Goal: Information Seeking & Learning: Learn about a topic

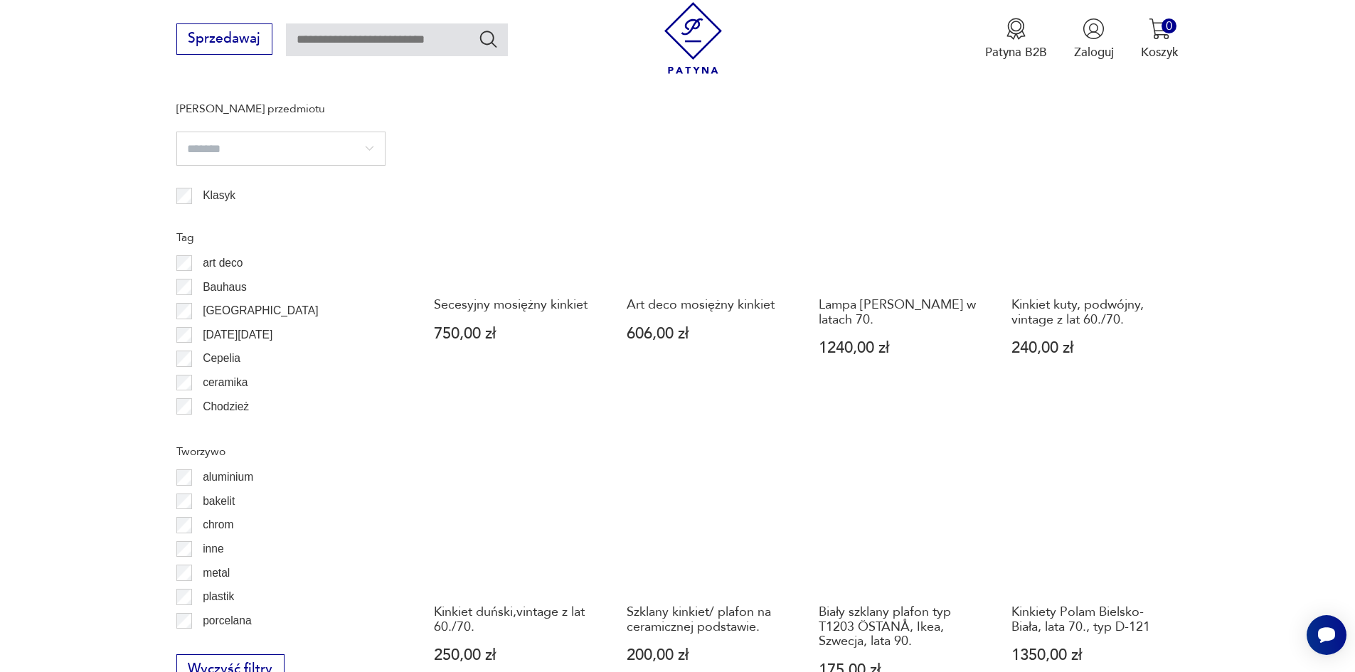
scroll to position [1503, 0]
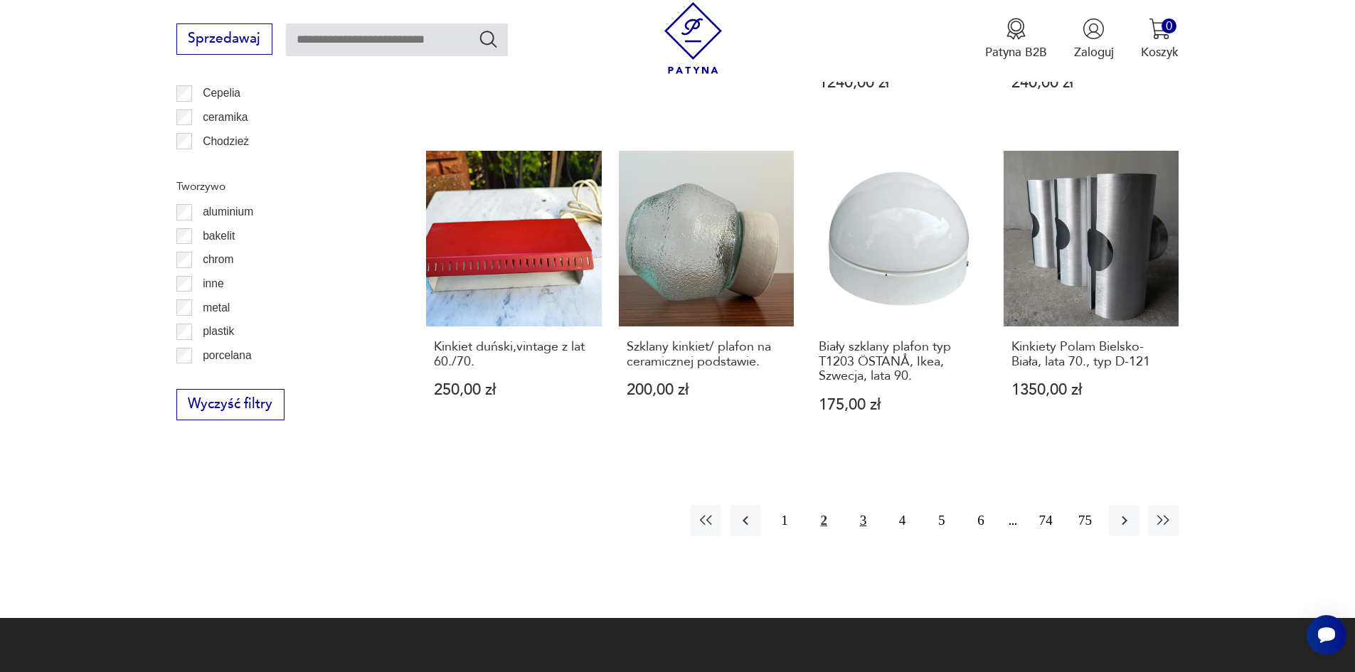
click at [857, 505] on button "3" at bounding box center [863, 520] width 31 height 31
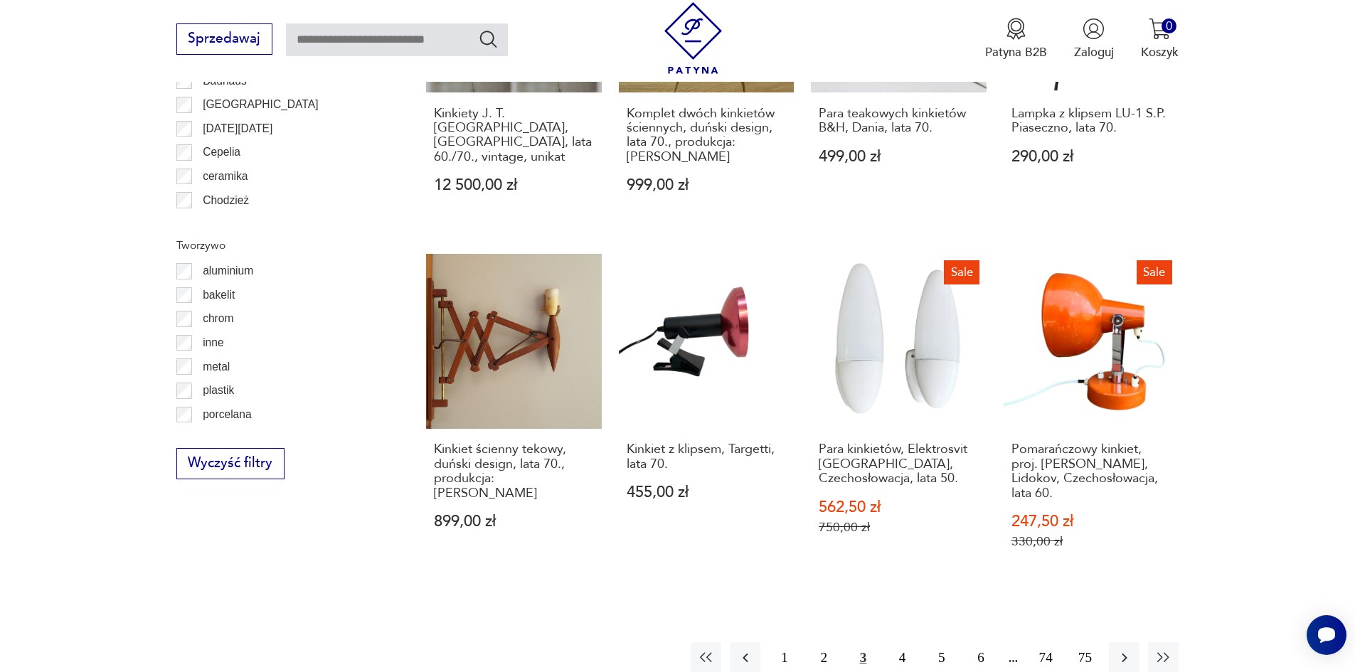
scroll to position [1513, 0]
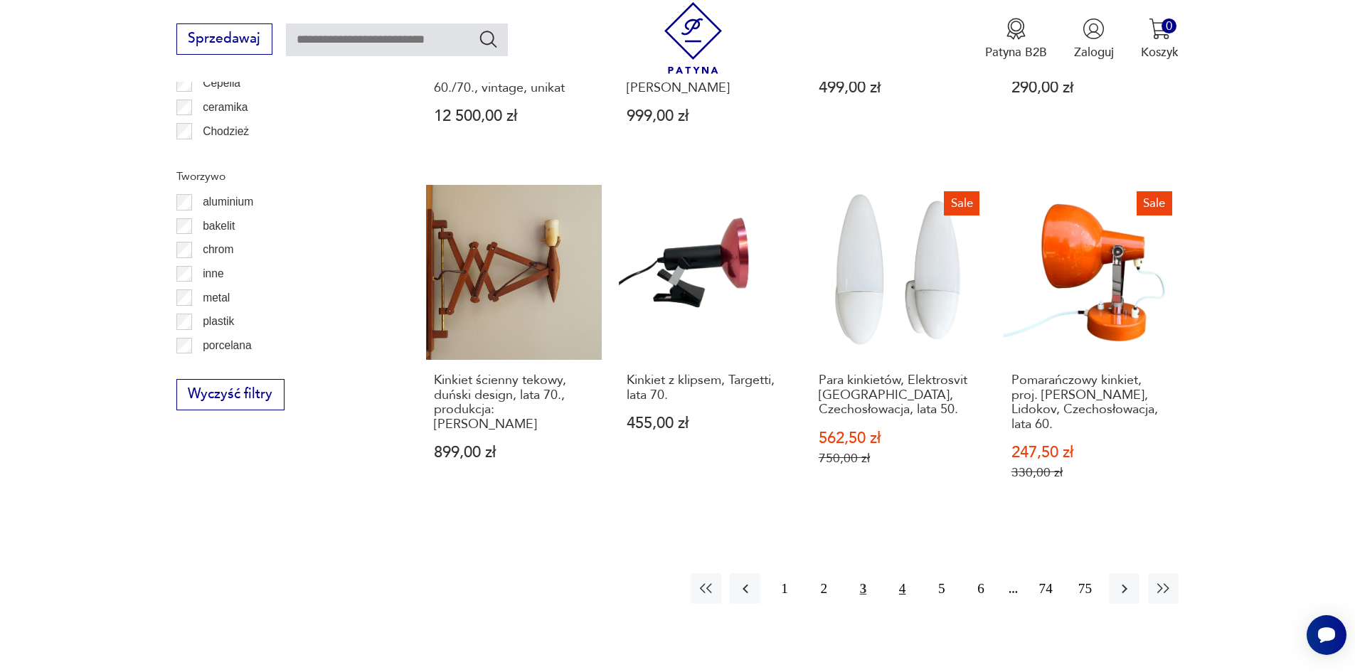
click at [900, 573] on button "4" at bounding box center [902, 588] width 31 height 31
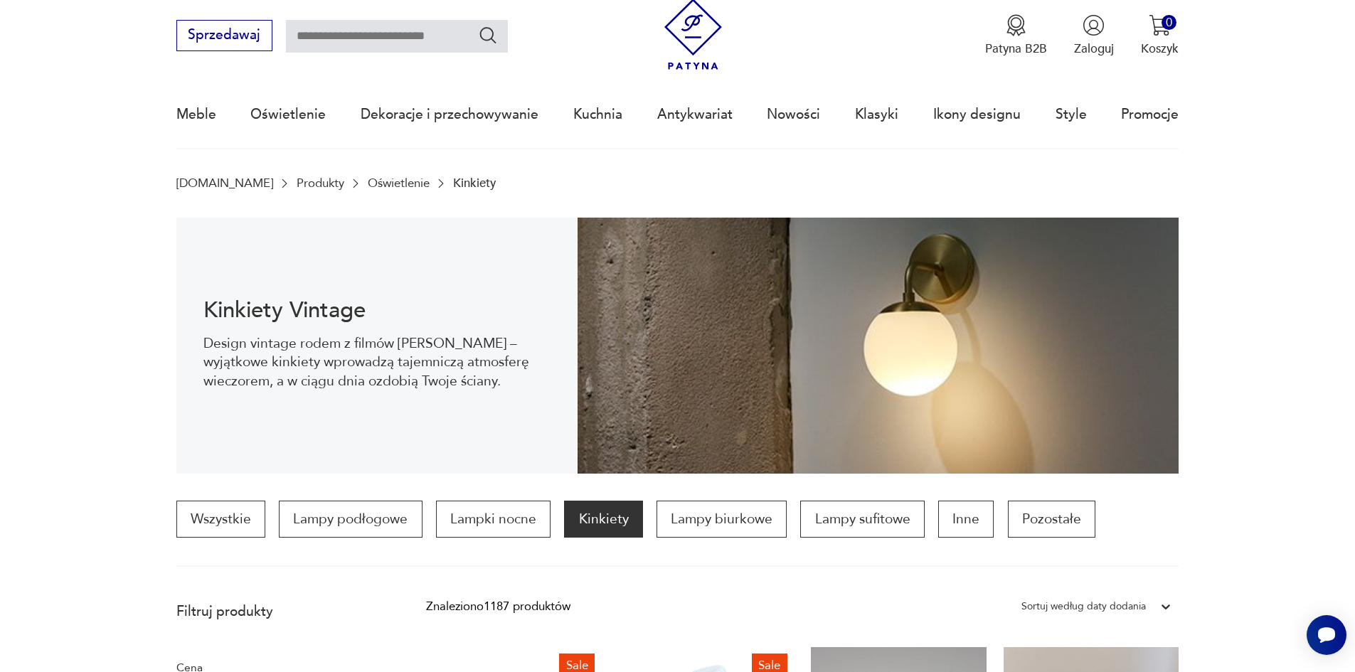
scroll to position [15, 0]
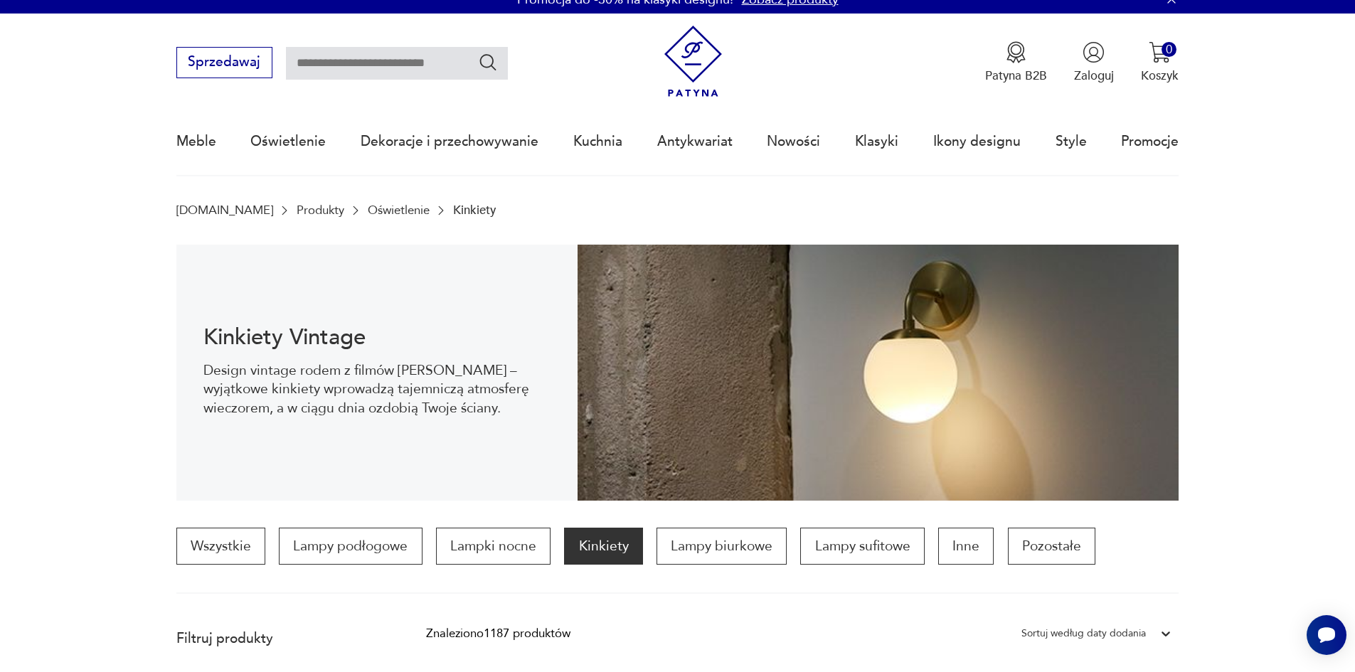
click at [405, 48] on input "text" at bounding box center [397, 63] width 222 height 33
type input "**********"
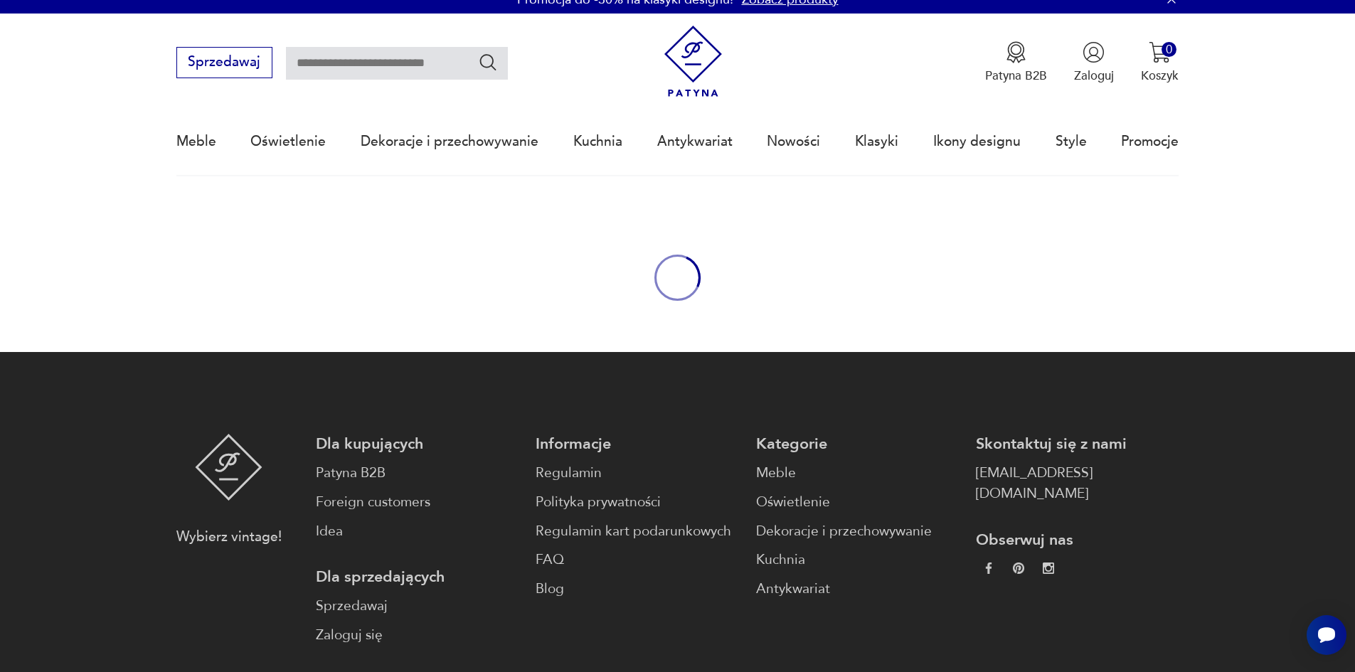
type input "**********"
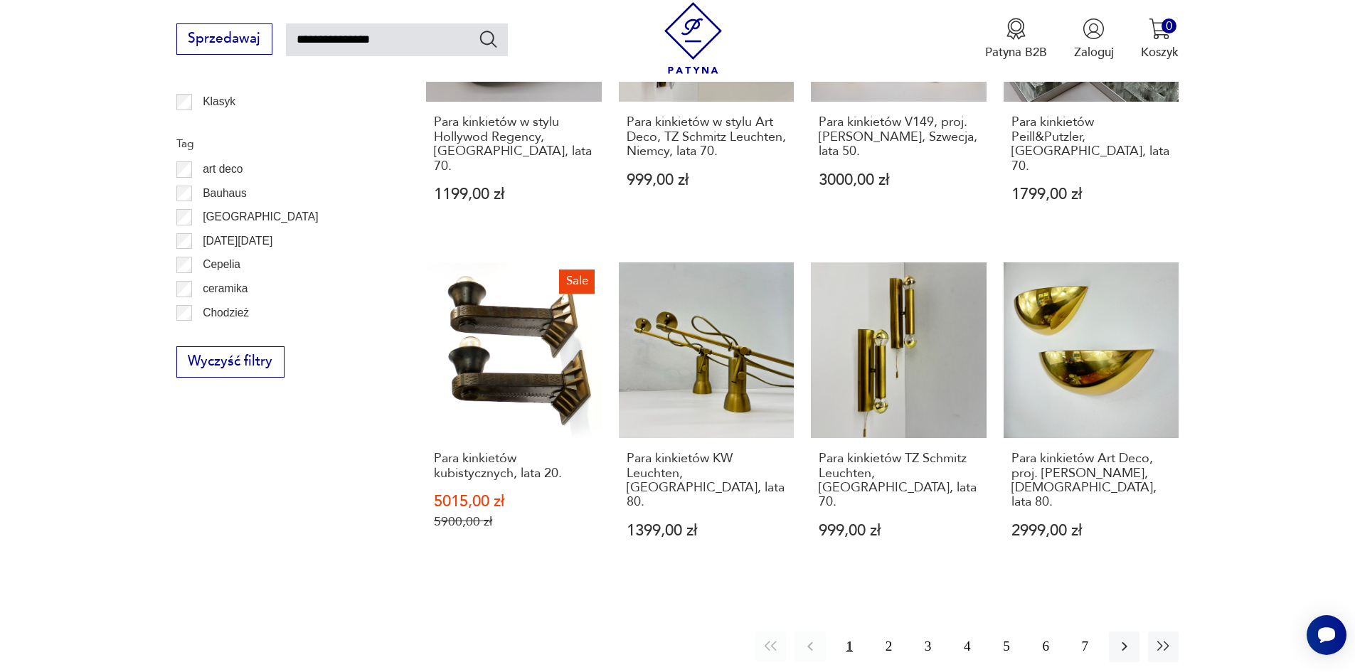
scroll to position [1123, 0]
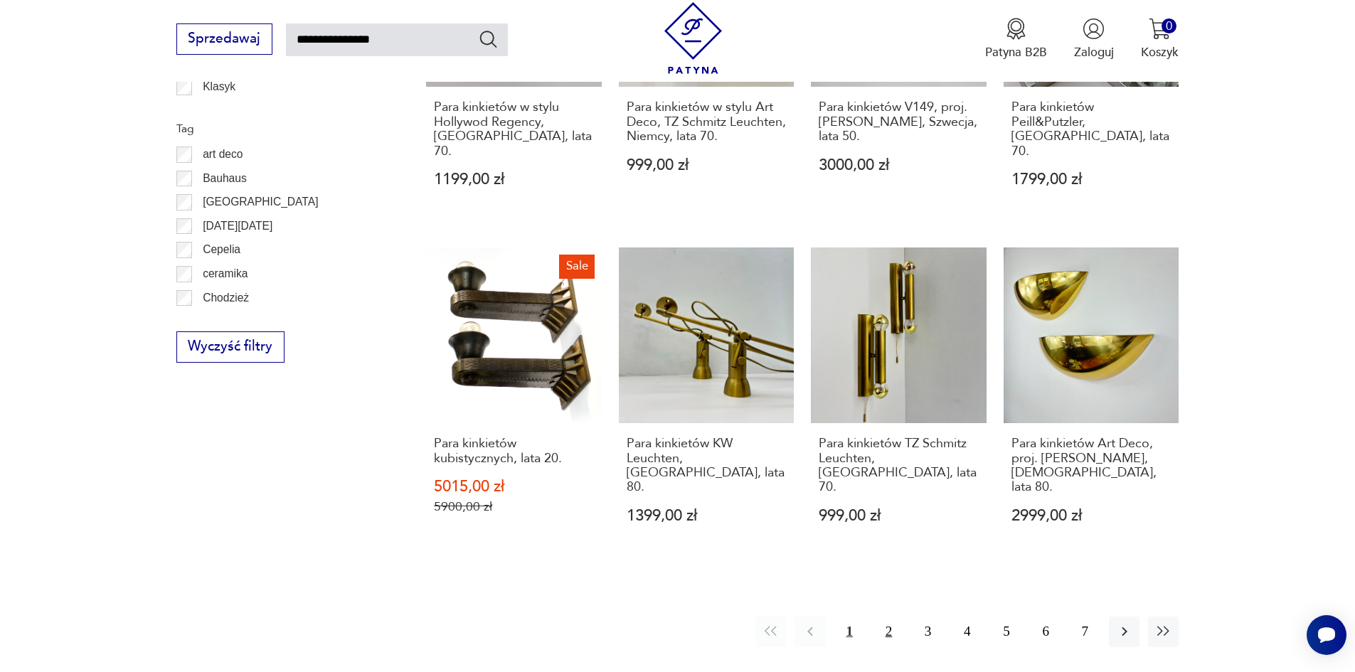
click at [885, 617] on button "2" at bounding box center [888, 632] width 31 height 31
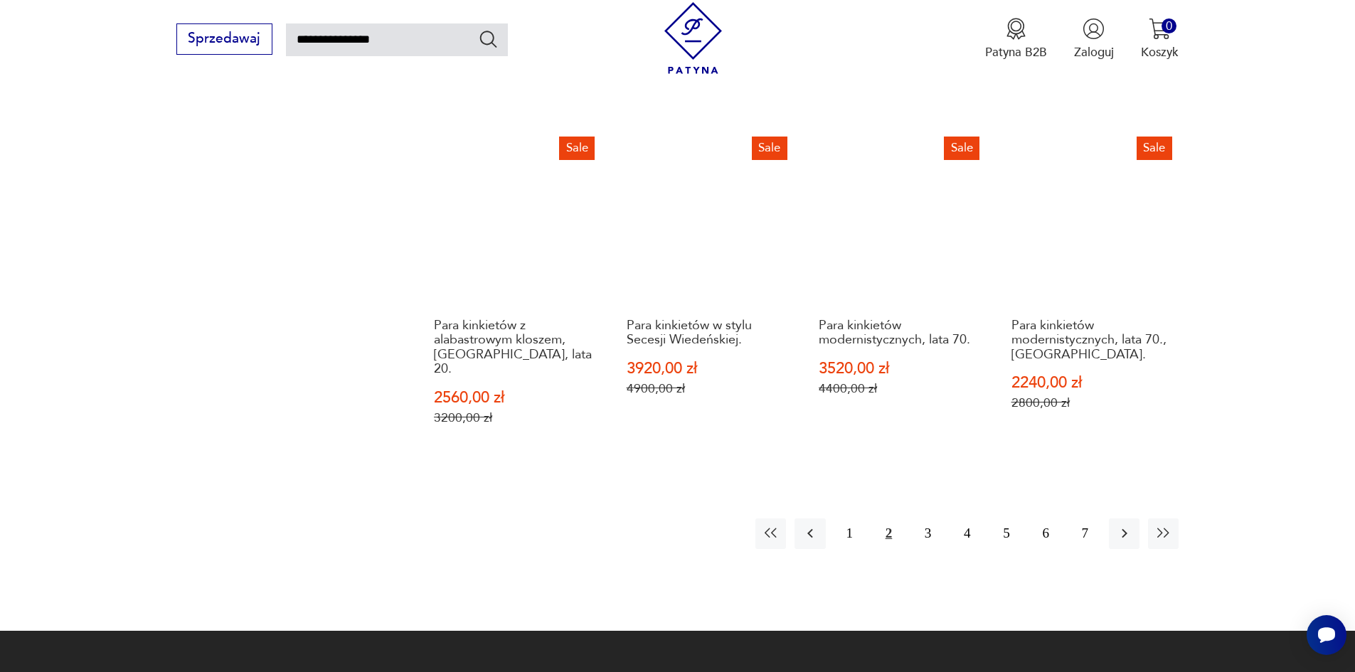
scroll to position [1260, 0]
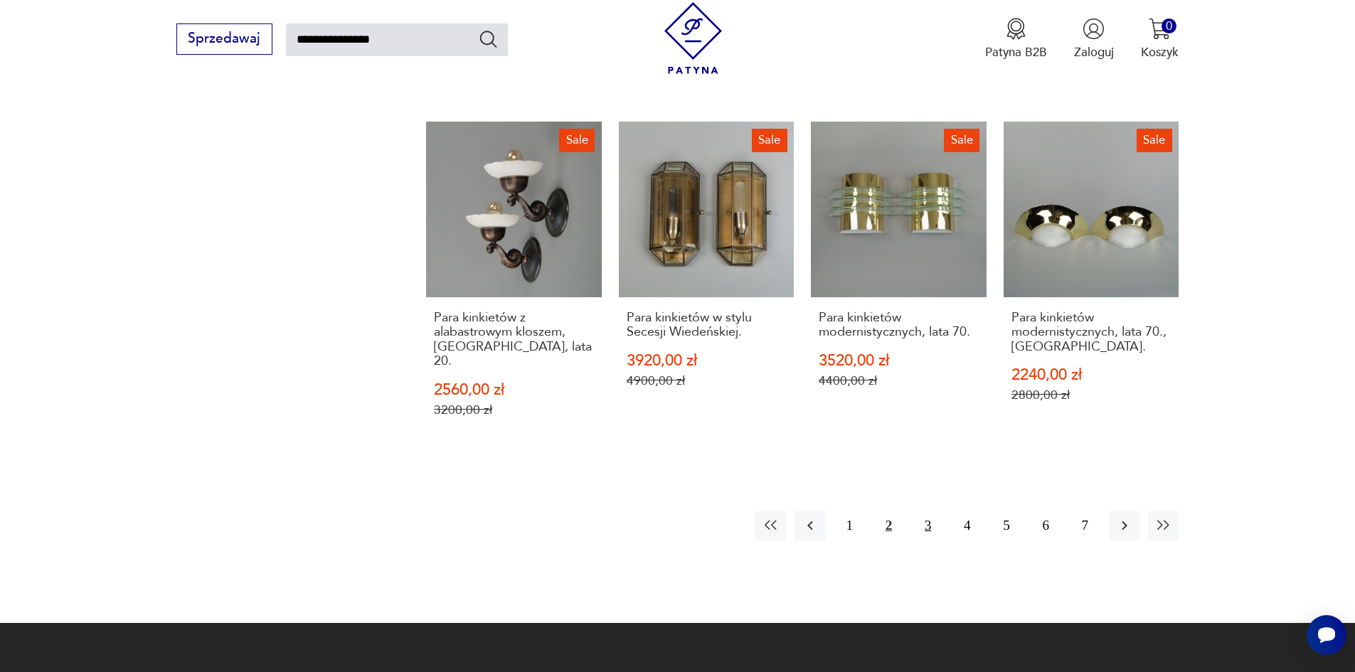
click at [921, 511] on button "3" at bounding box center [927, 526] width 31 height 31
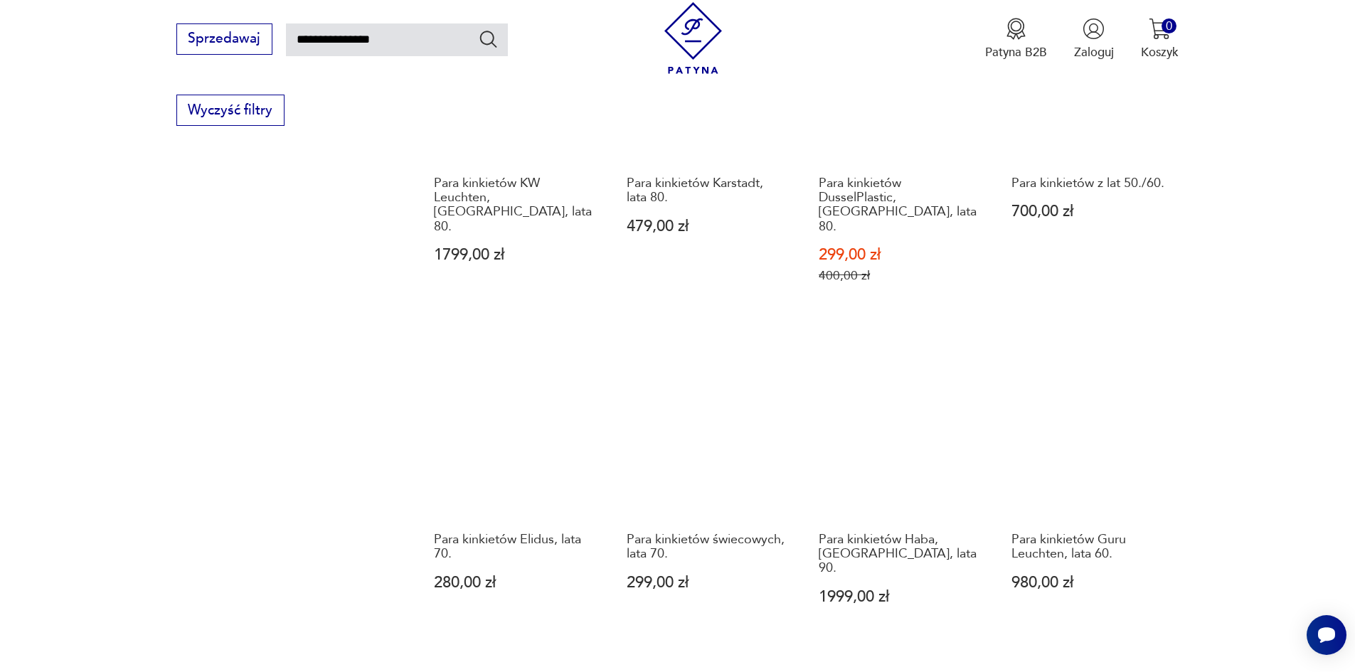
scroll to position [1118, 0]
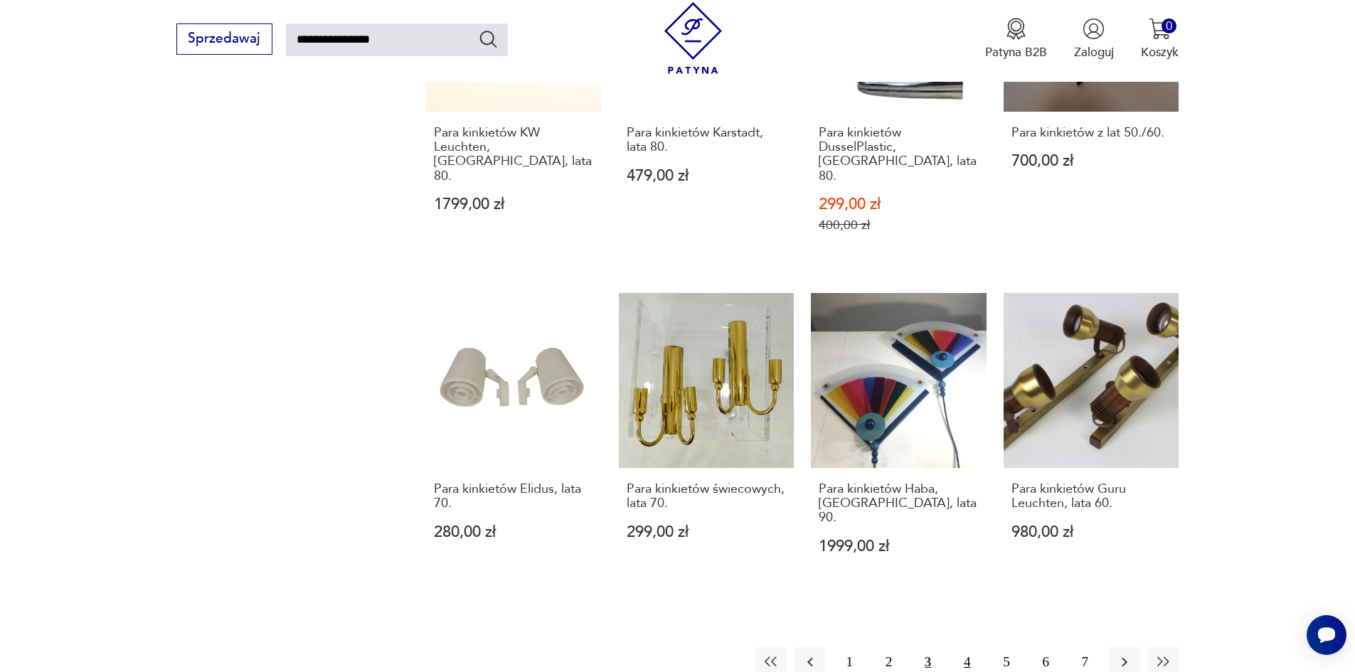
click at [962, 647] on button "4" at bounding box center [967, 662] width 31 height 31
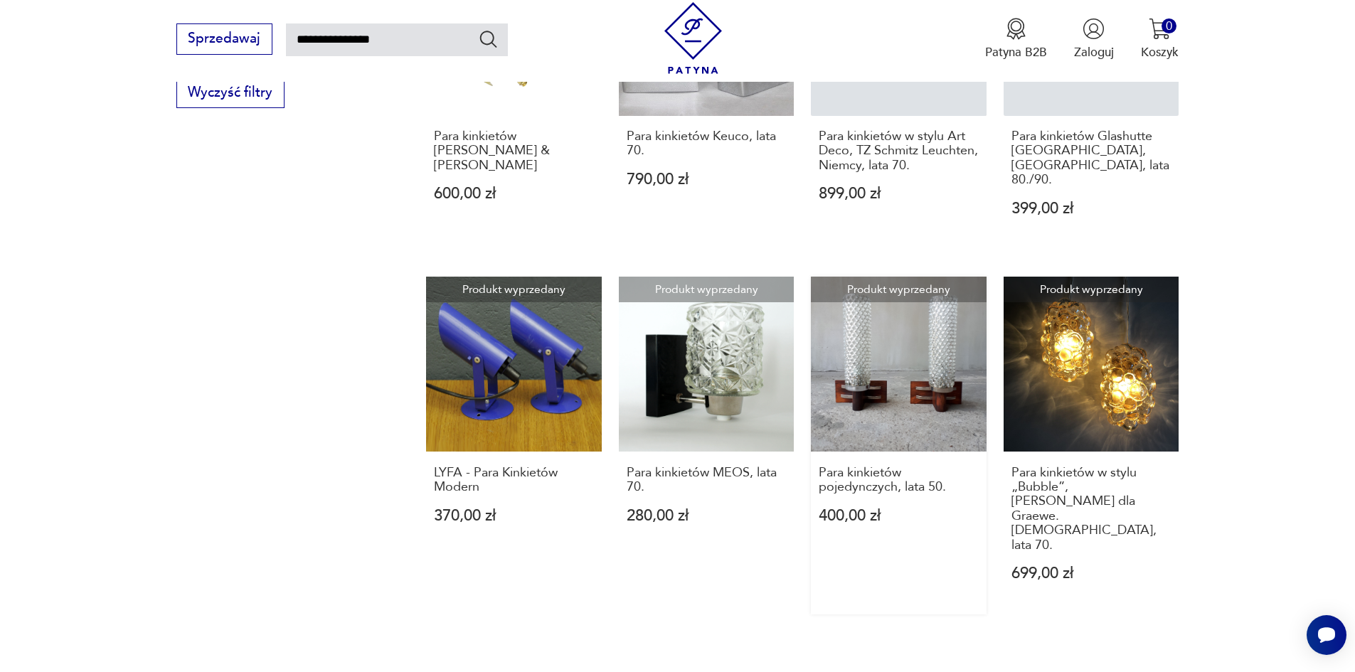
scroll to position [1096, 0]
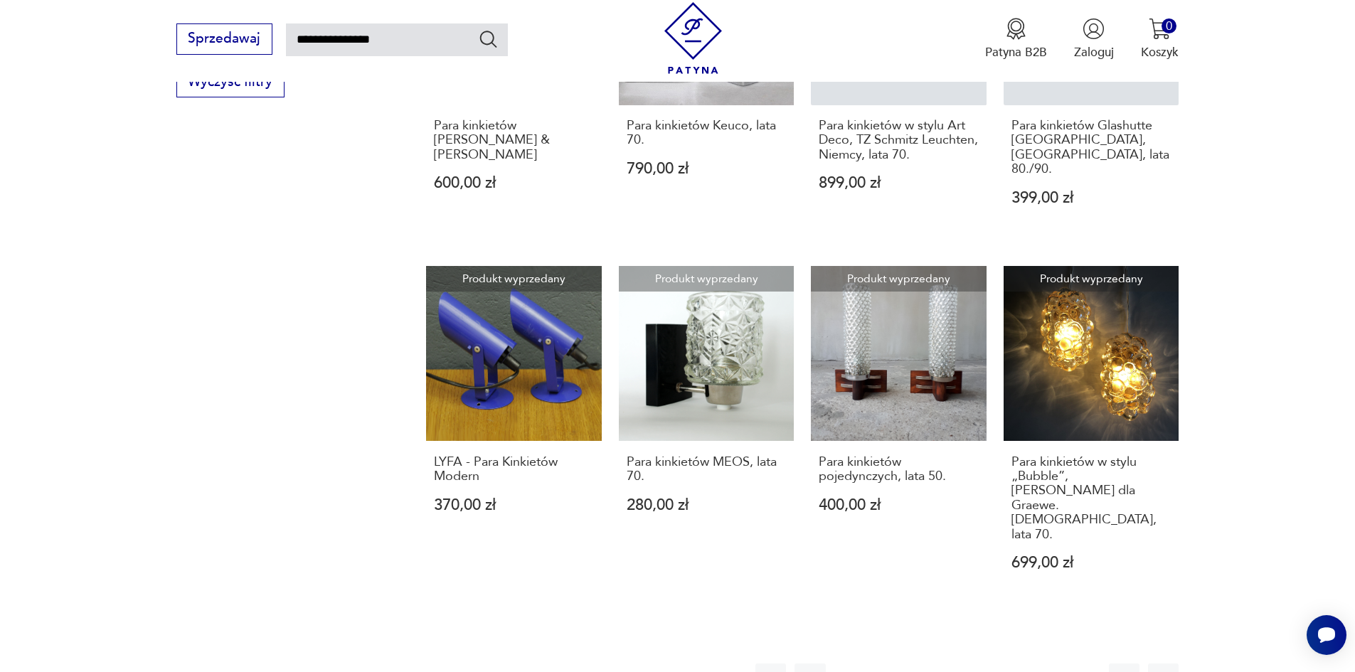
click at [929, 664] on button "3" at bounding box center [927, 679] width 31 height 31
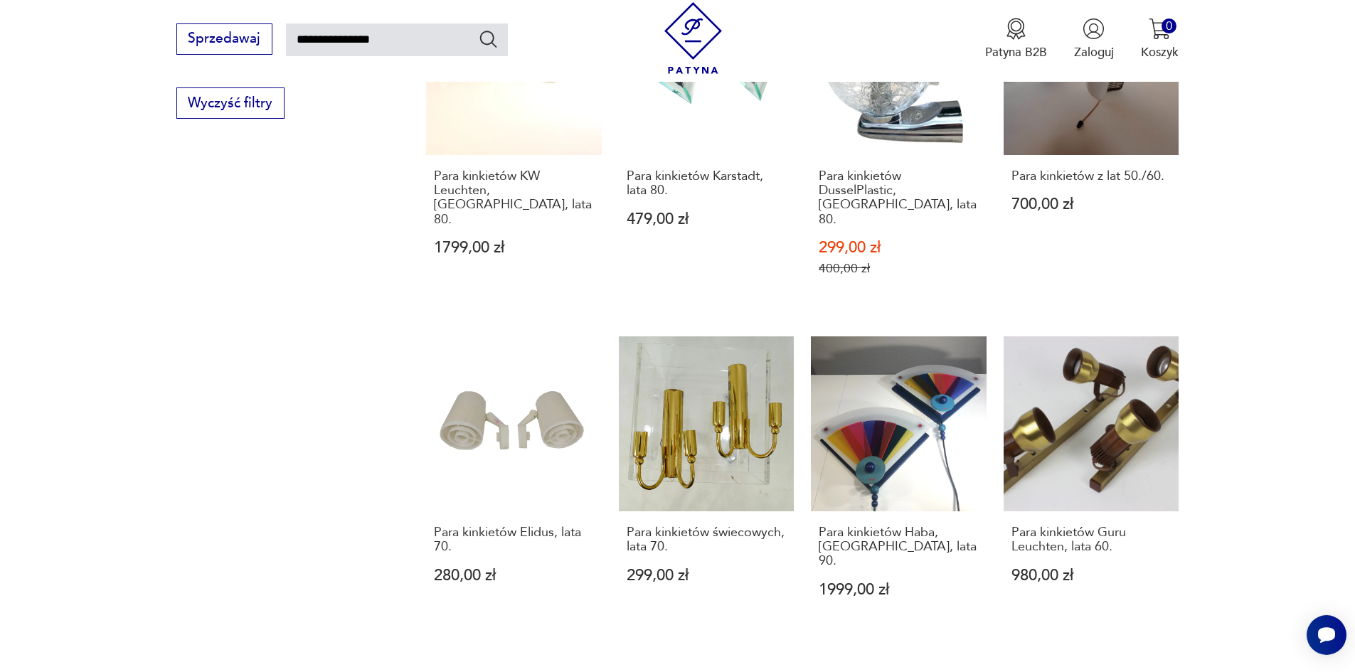
scroll to position [1105, 0]
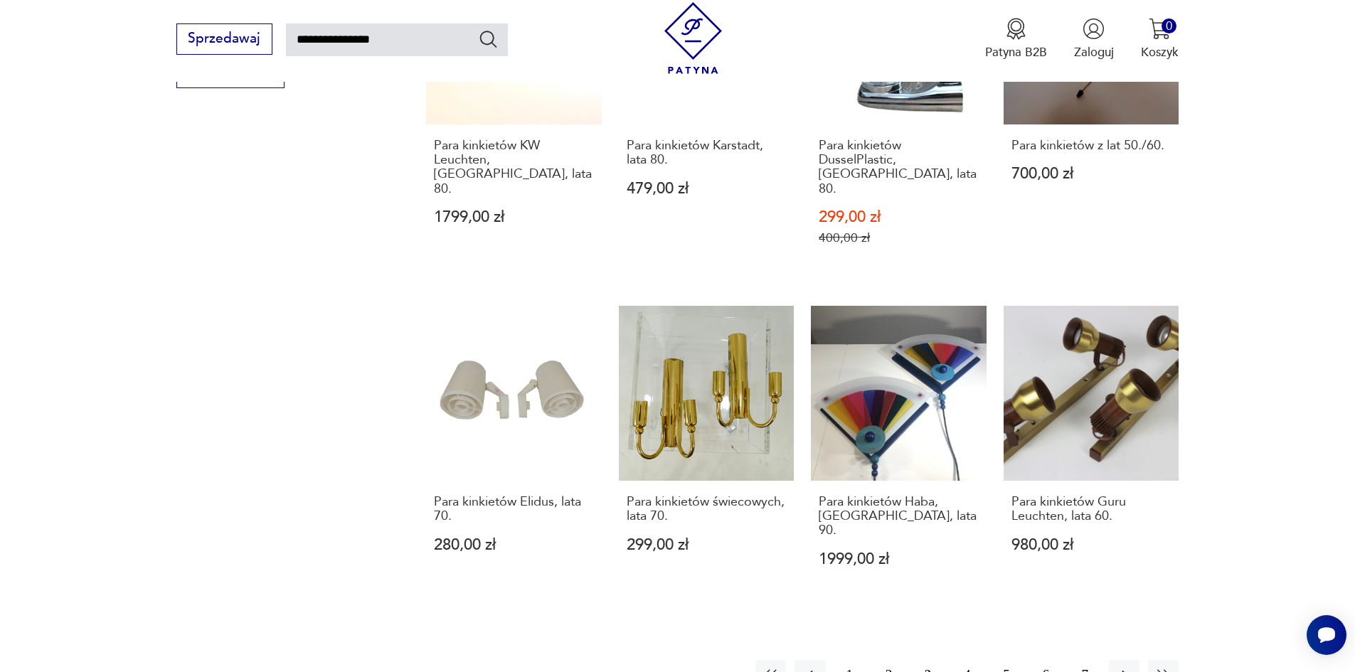
click at [964, 660] on button "4" at bounding box center [967, 675] width 31 height 31
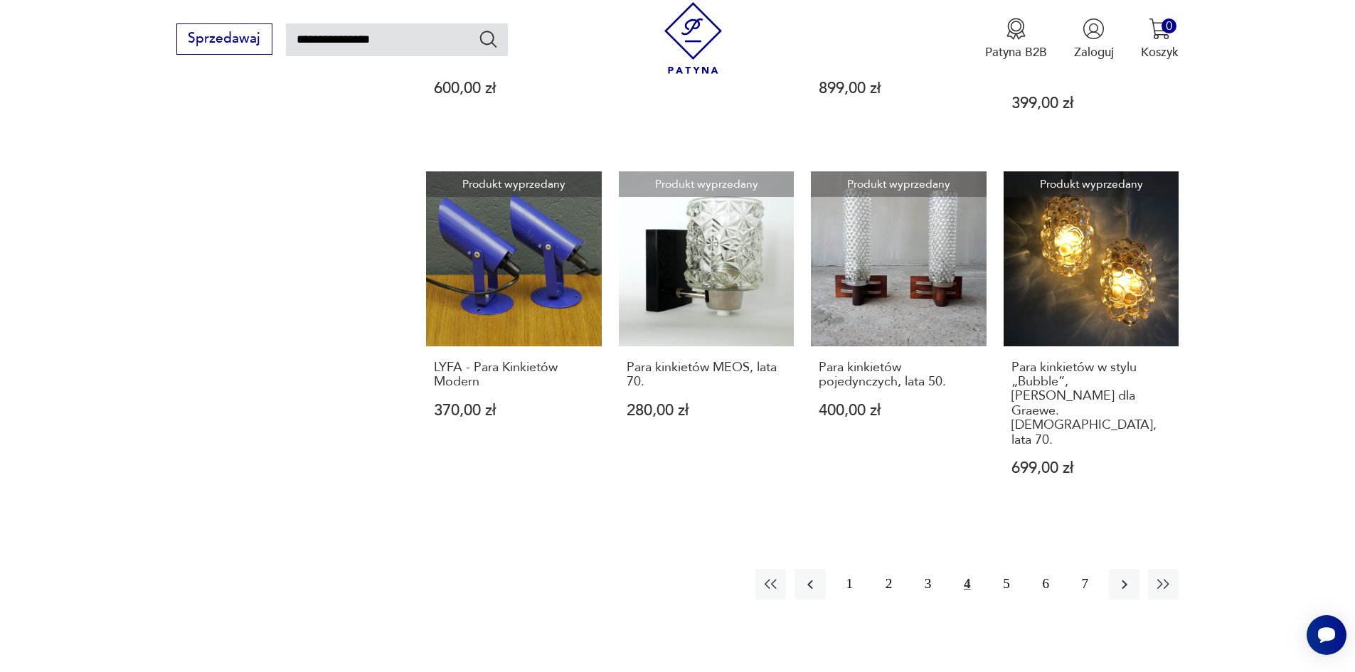
scroll to position [1196, 0]
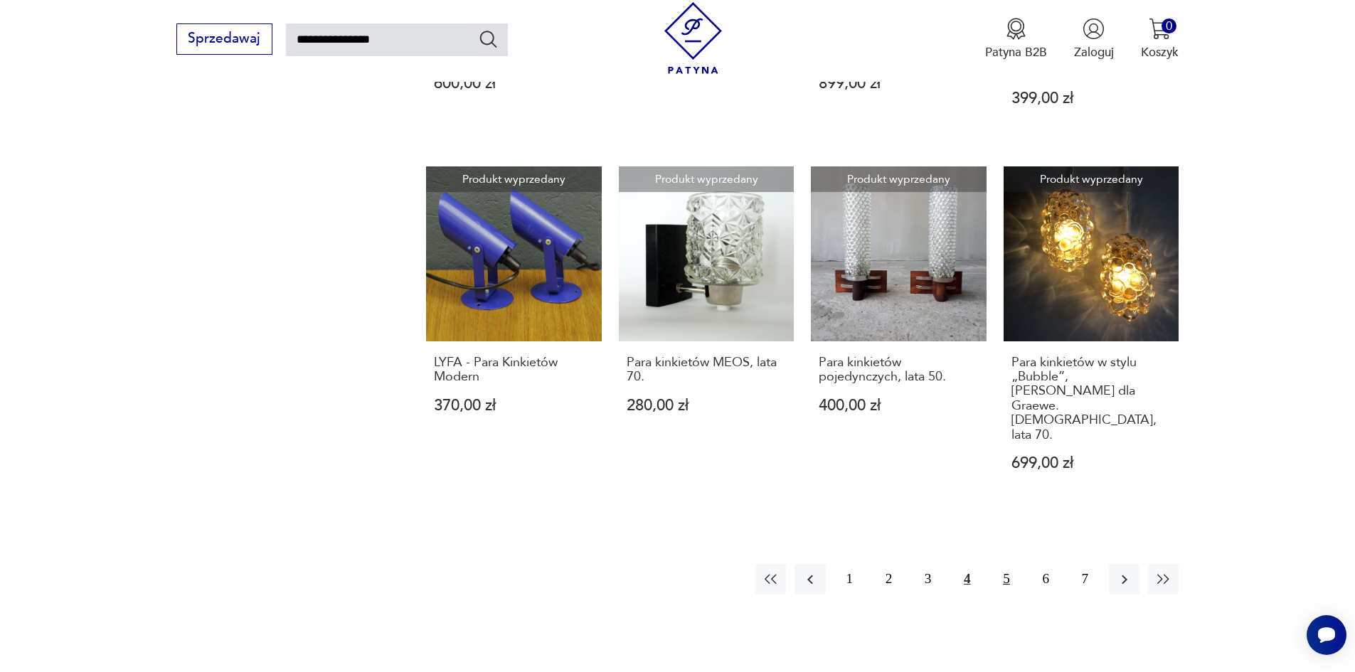
click at [1001, 564] on button "5" at bounding box center [1006, 579] width 31 height 31
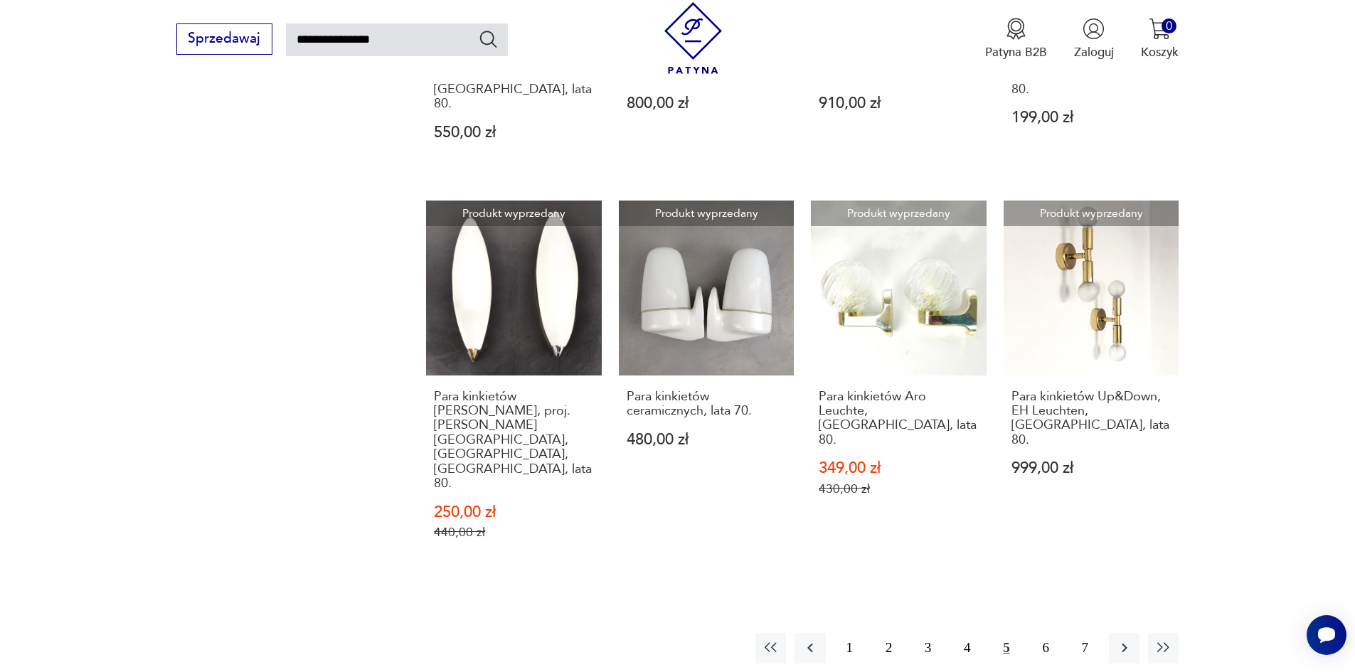
scroll to position [1190, 0]
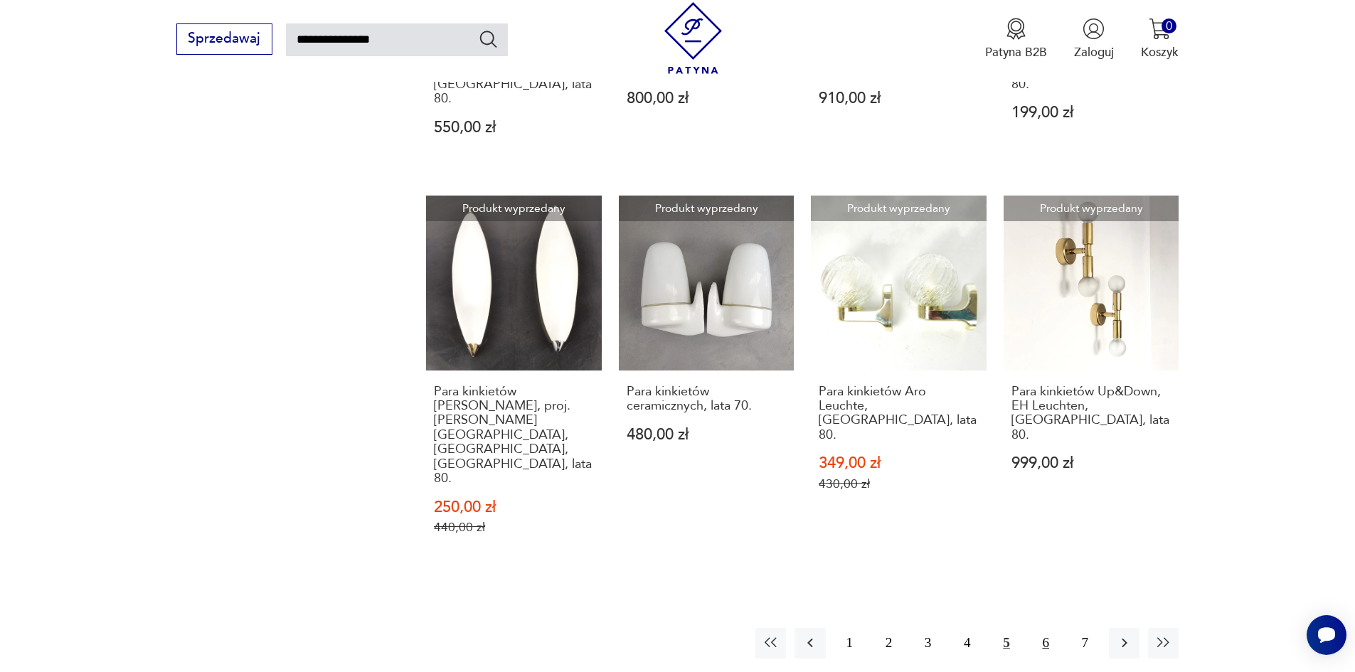
click at [1048, 628] on button "6" at bounding box center [1046, 643] width 31 height 31
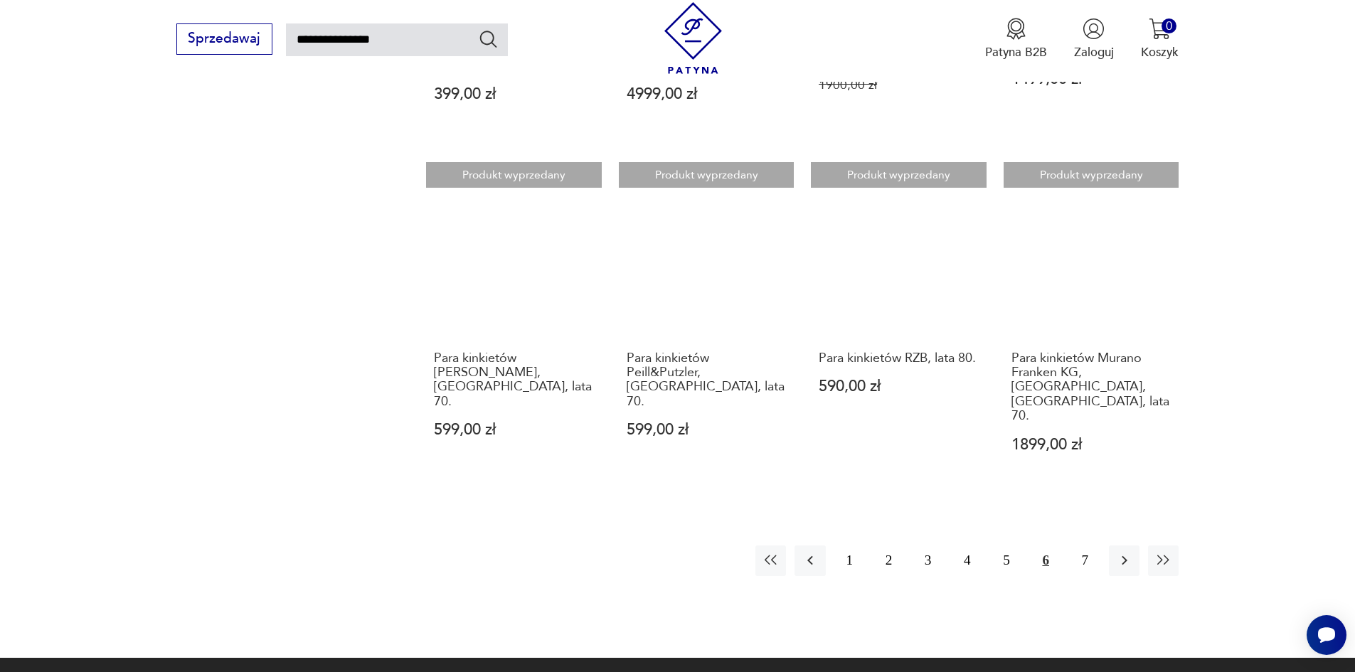
scroll to position [1260, 0]
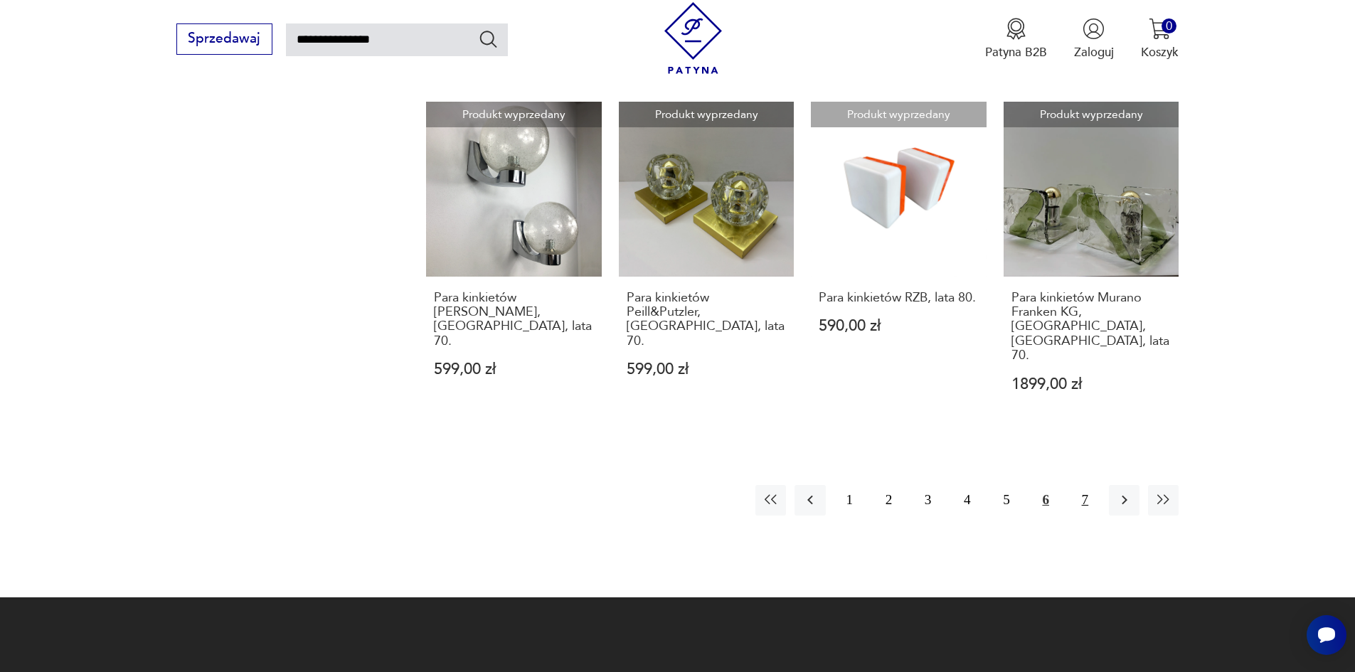
click at [1090, 485] on button "7" at bounding box center [1085, 500] width 31 height 31
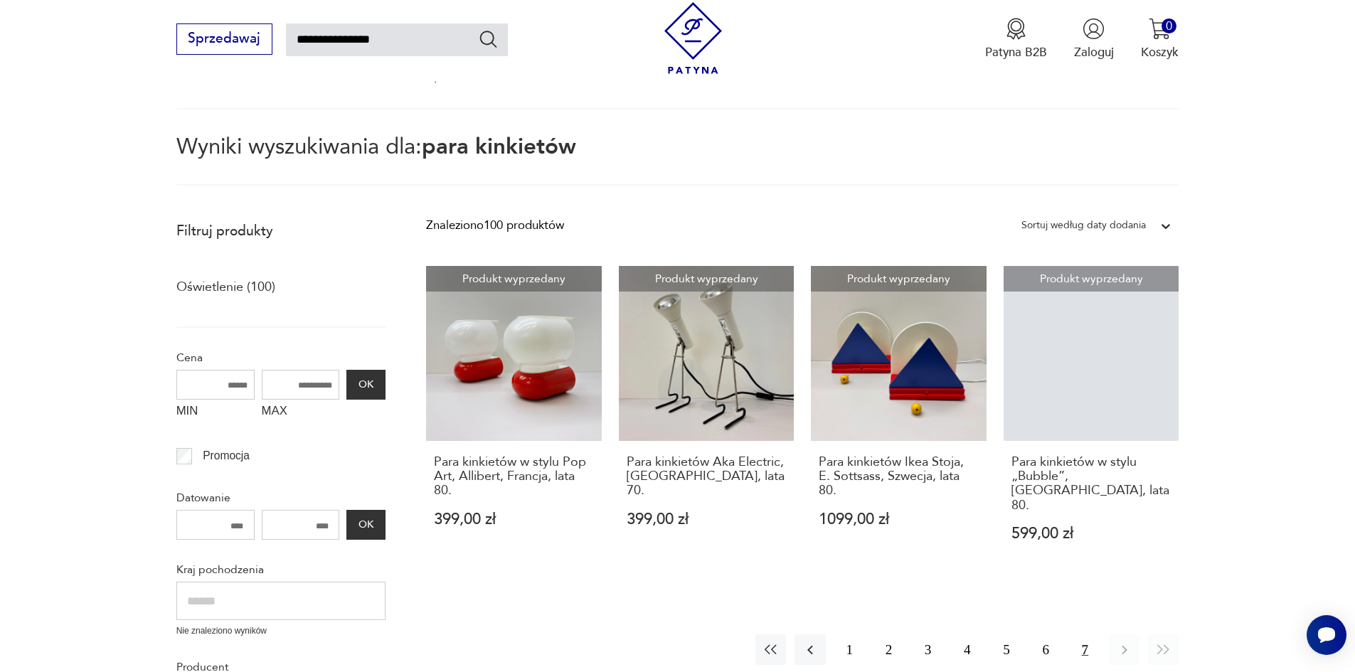
scroll to position [224, 0]
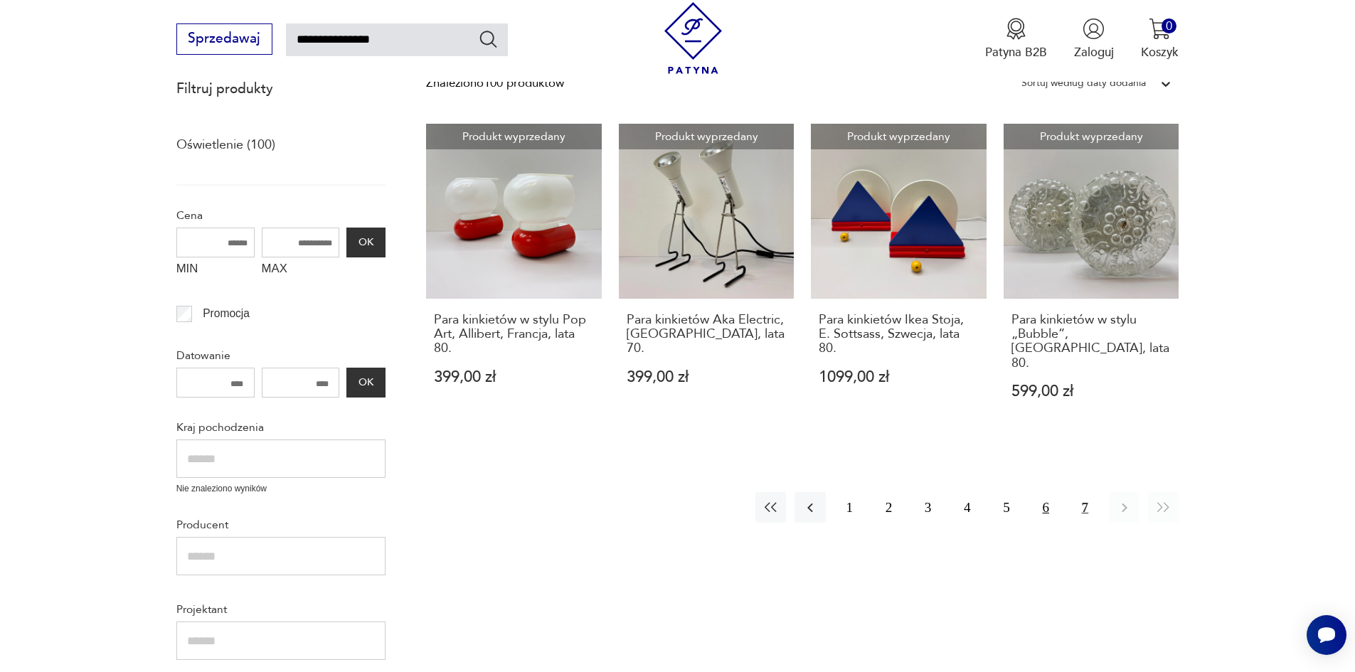
click at [1048, 494] on button "6" at bounding box center [1046, 507] width 31 height 31
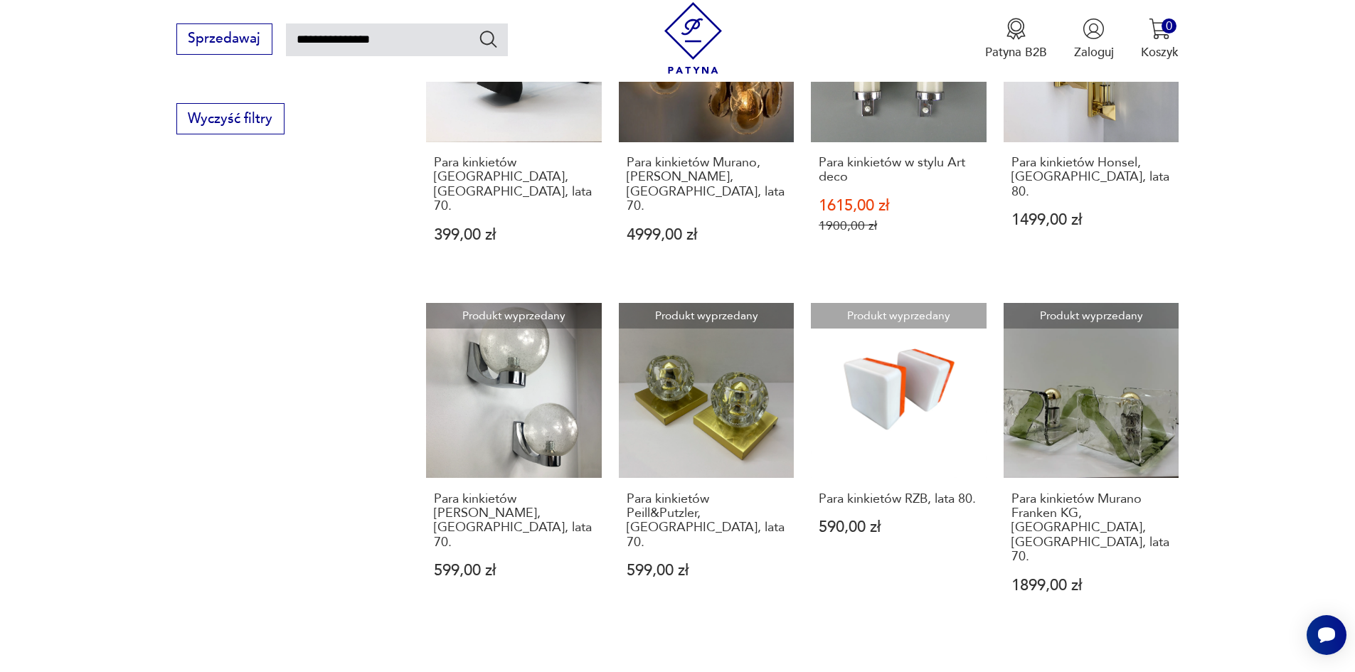
scroll to position [1363, 0]
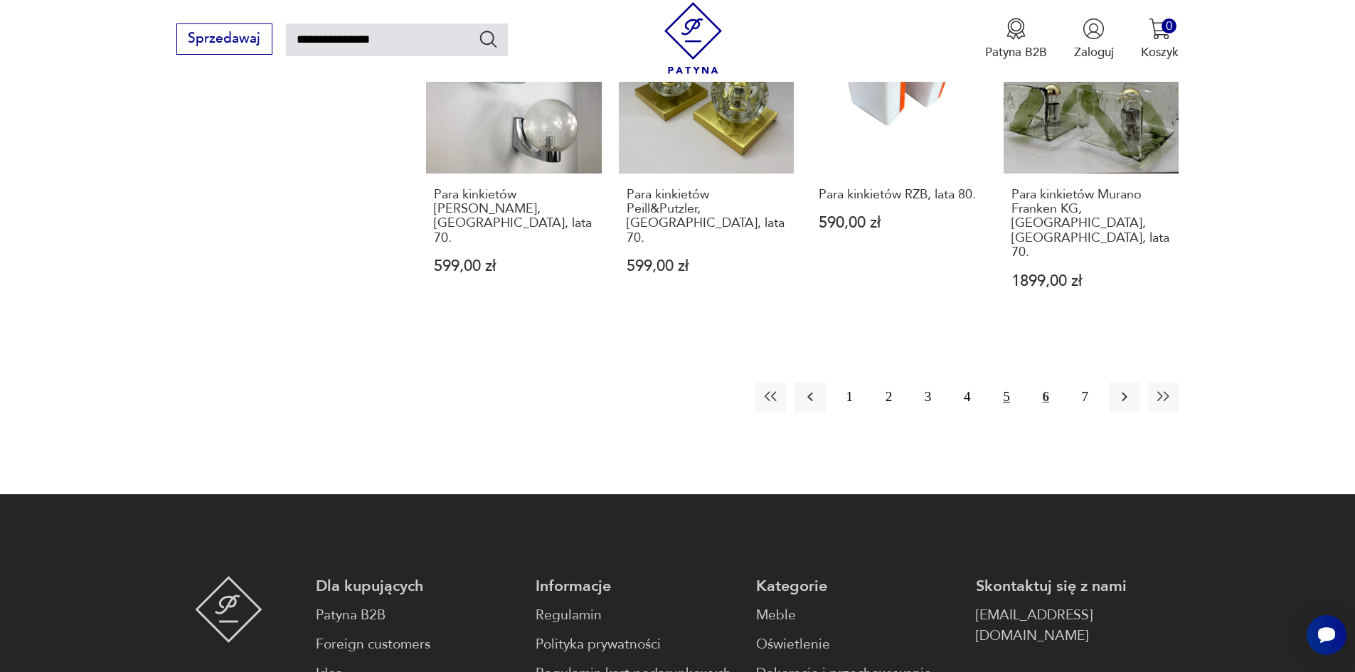
click at [1009, 382] on button "5" at bounding box center [1006, 397] width 31 height 31
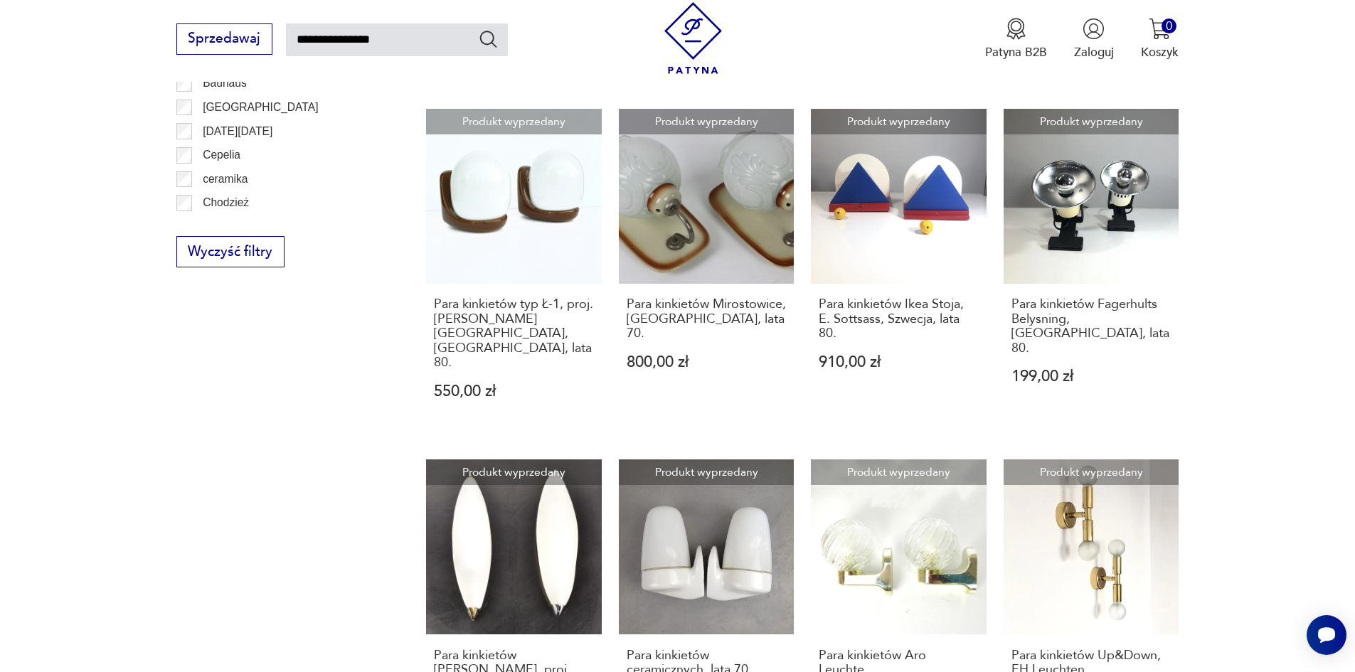
scroll to position [800, 0]
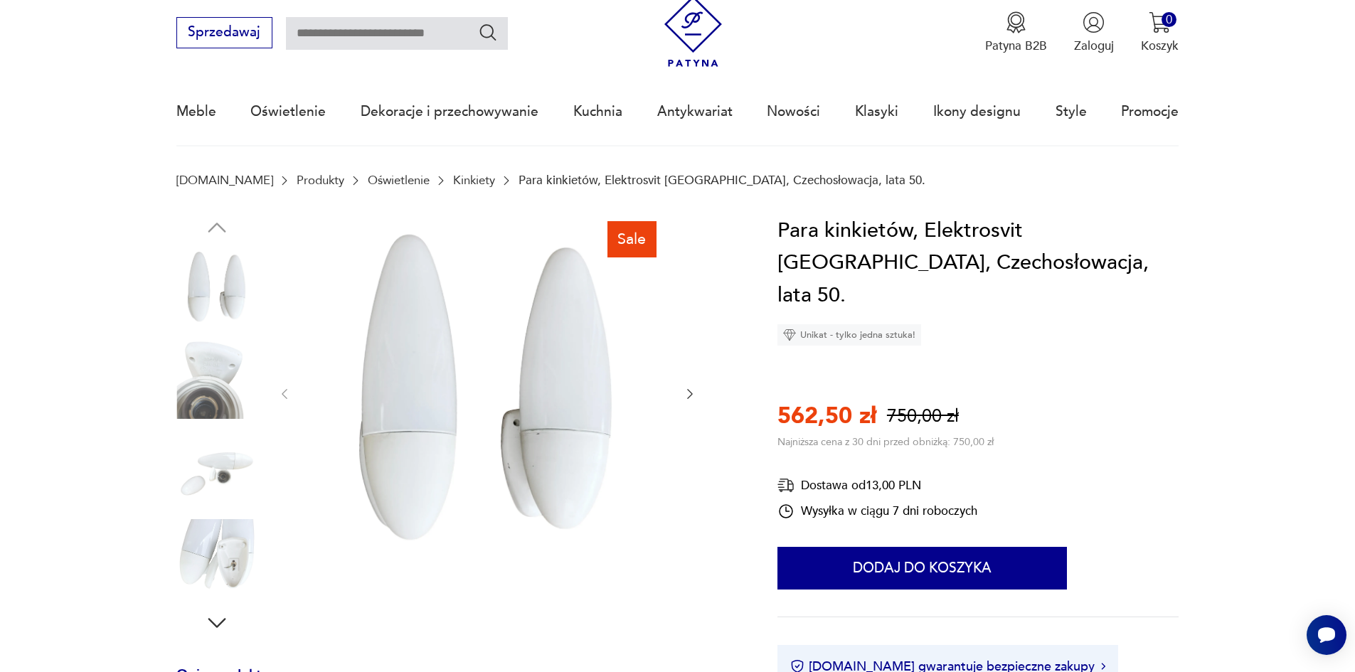
scroll to position [166, 0]
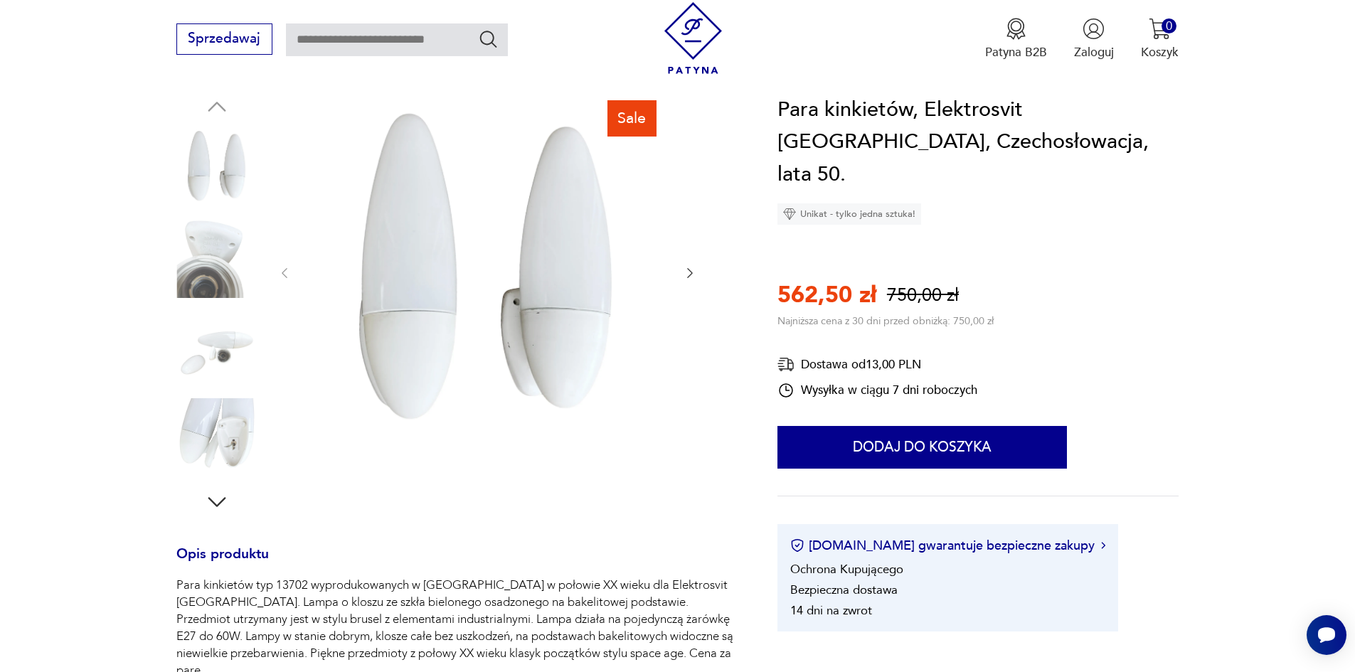
click at [233, 343] on img at bounding box center [216, 348] width 81 height 81
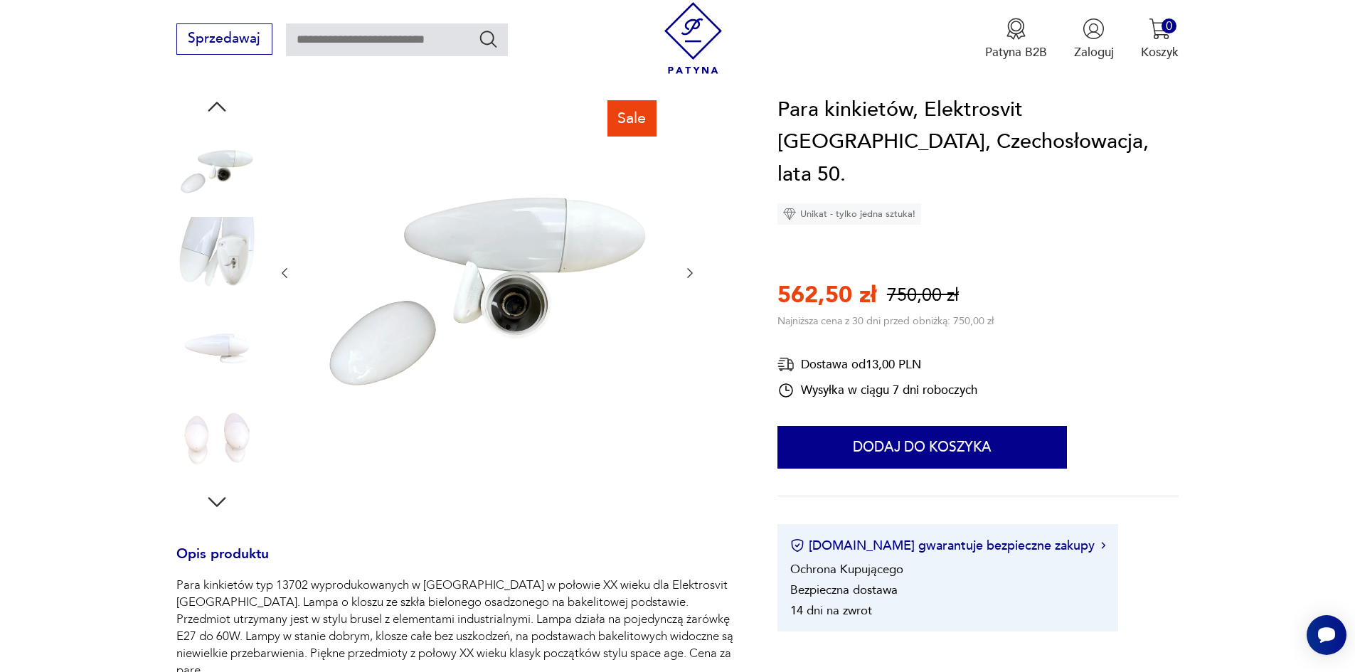
click at [238, 267] on img at bounding box center [216, 257] width 81 height 81
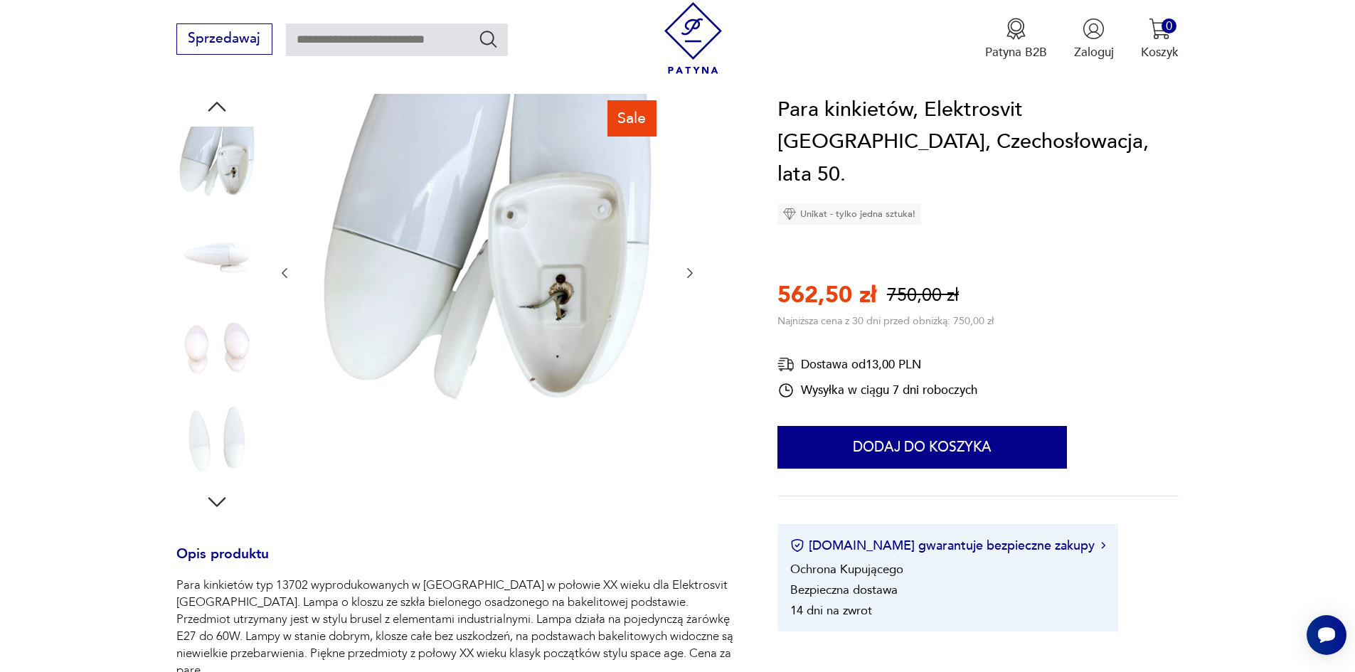
click at [240, 169] on img at bounding box center [216, 167] width 81 height 81
click at [218, 434] on img at bounding box center [216, 438] width 81 height 81
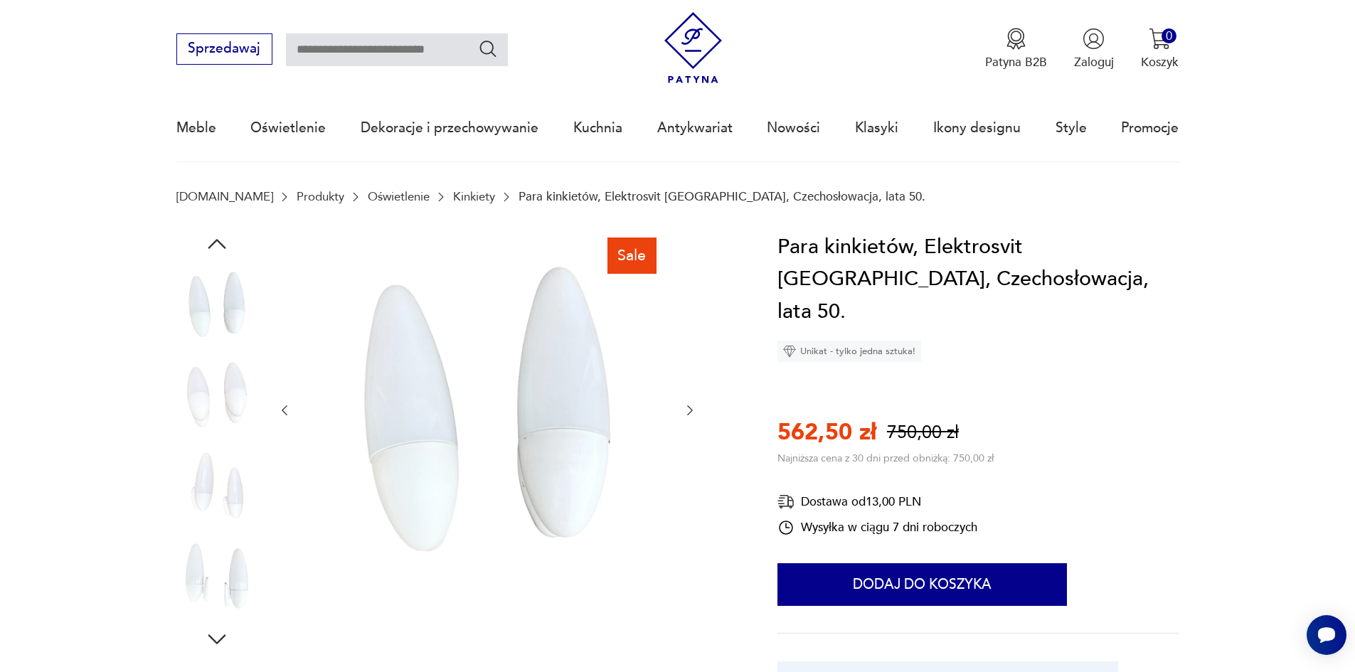
scroll to position [77, 0]
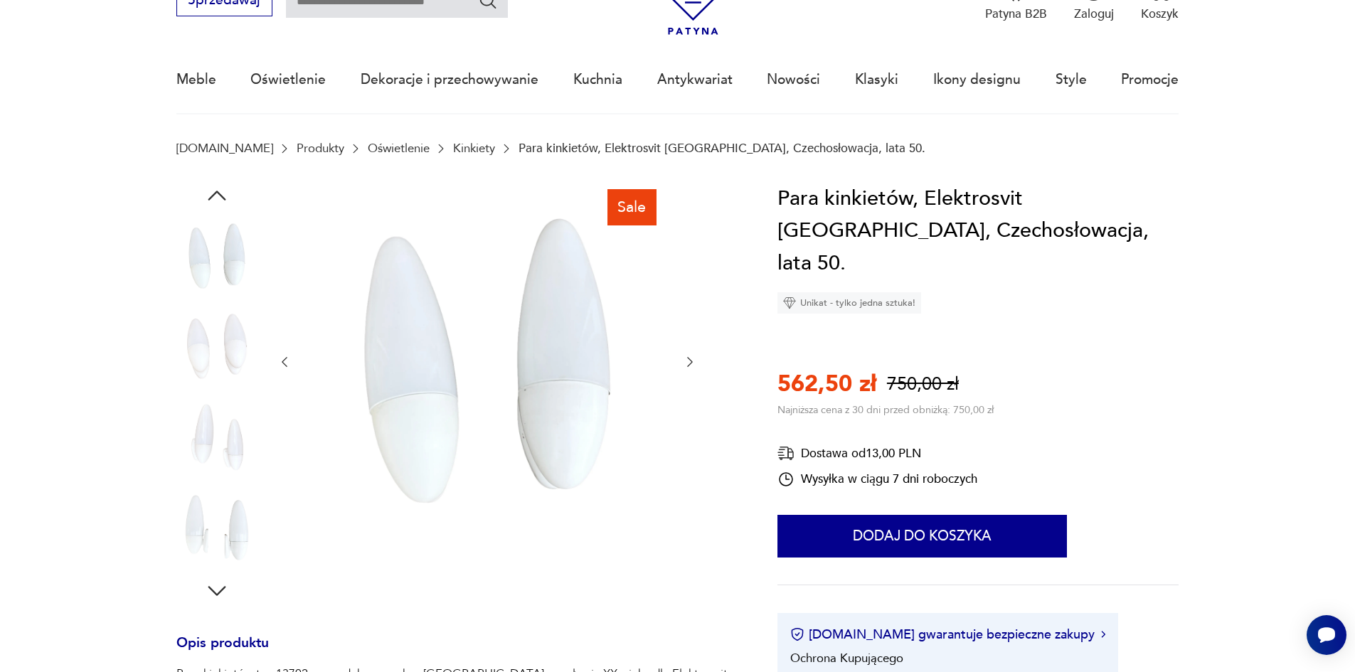
click at [214, 349] on img at bounding box center [216, 346] width 81 height 81
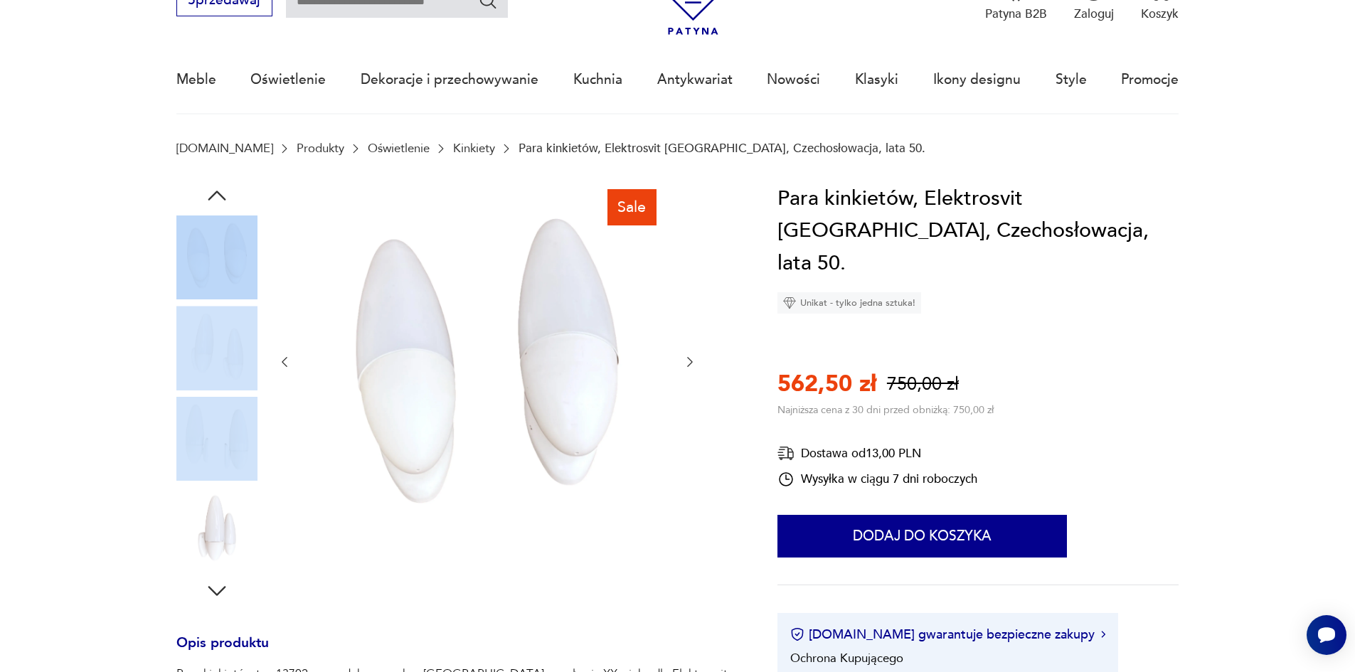
click at [217, 415] on div at bounding box center [216, 393] width 81 height 356
click at [209, 451] on img at bounding box center [216, 437] width 81 height 81
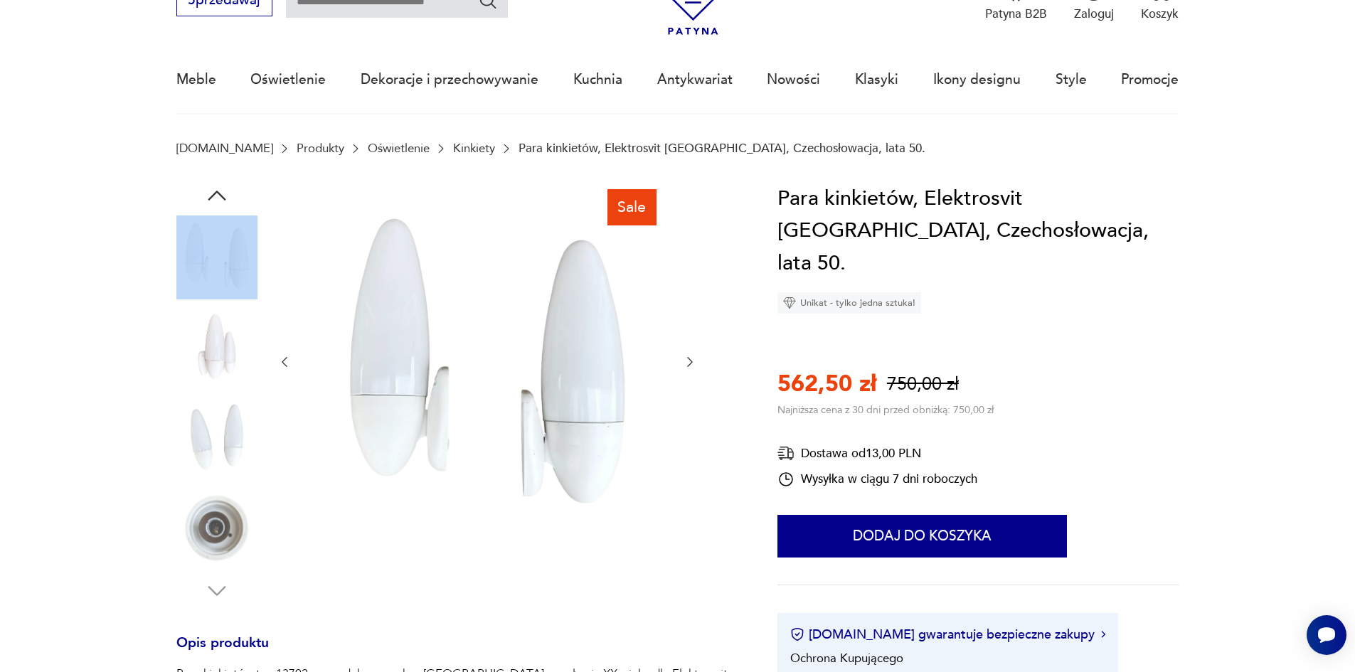
click at [223, 432] on img at bounding box center [216, 437] width 81 height 81
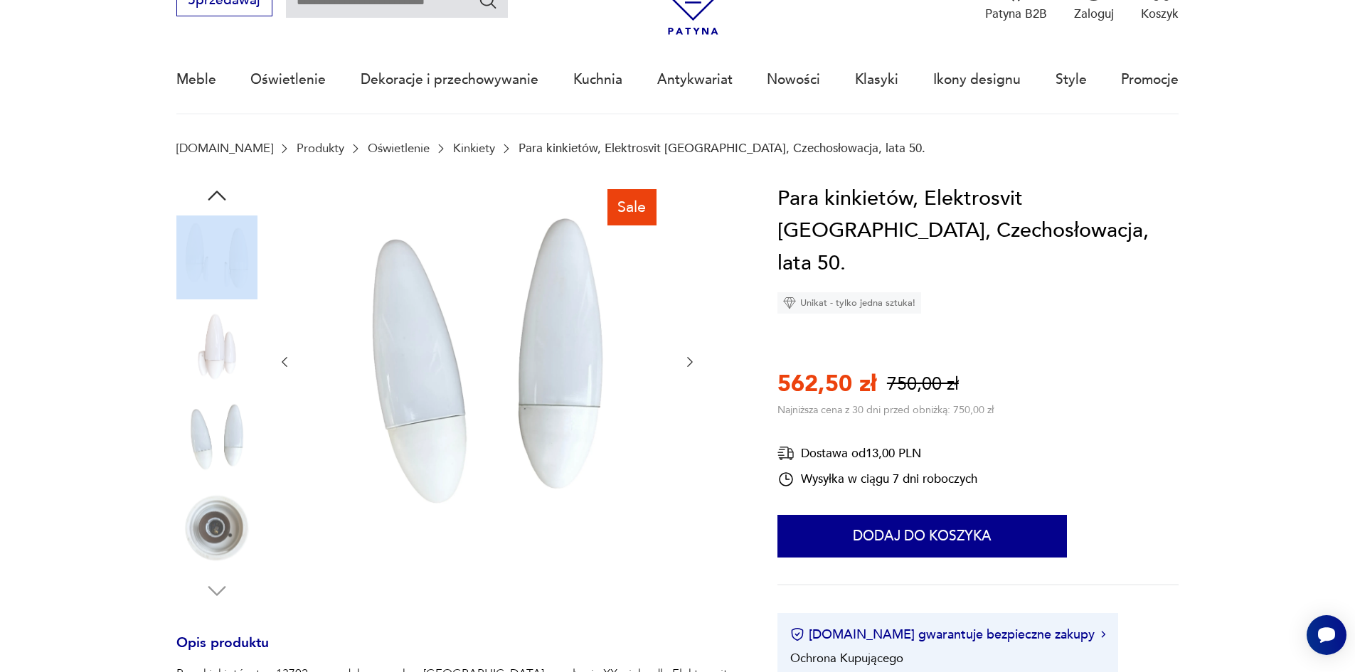
click at [243, 348] on img at bounding box center [216, 346] width 81 height 81
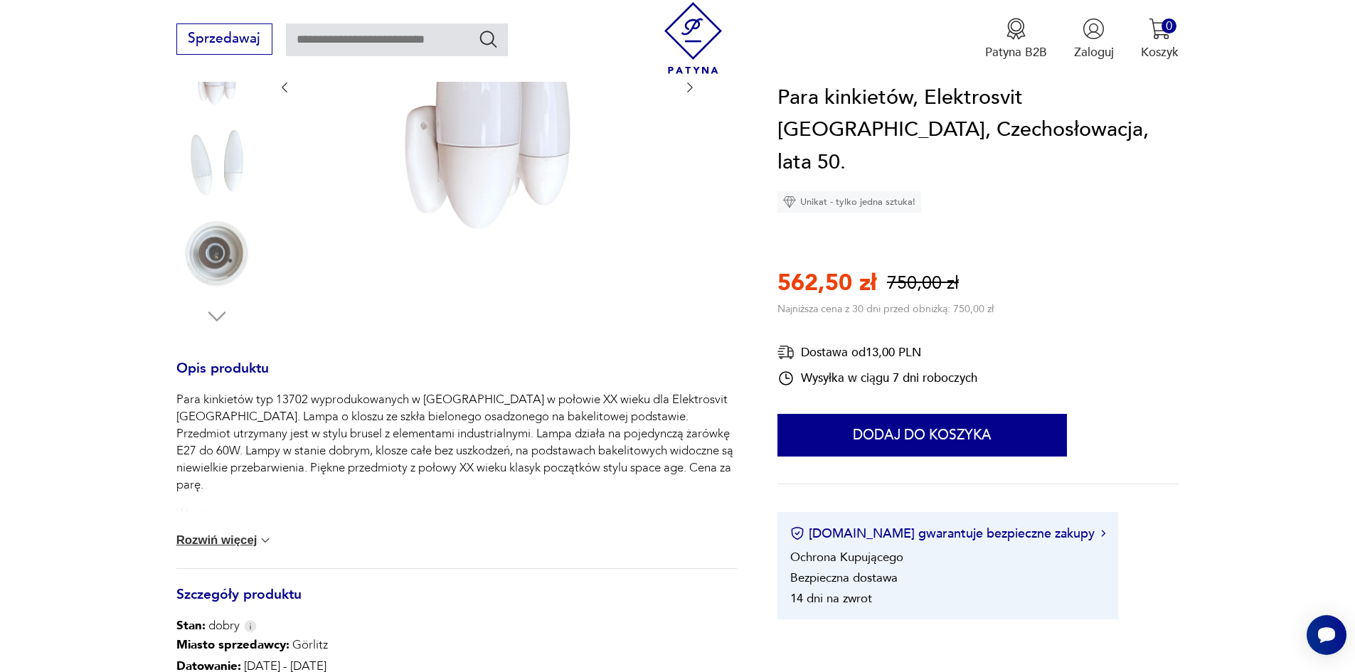
scroll to position [361, 0]
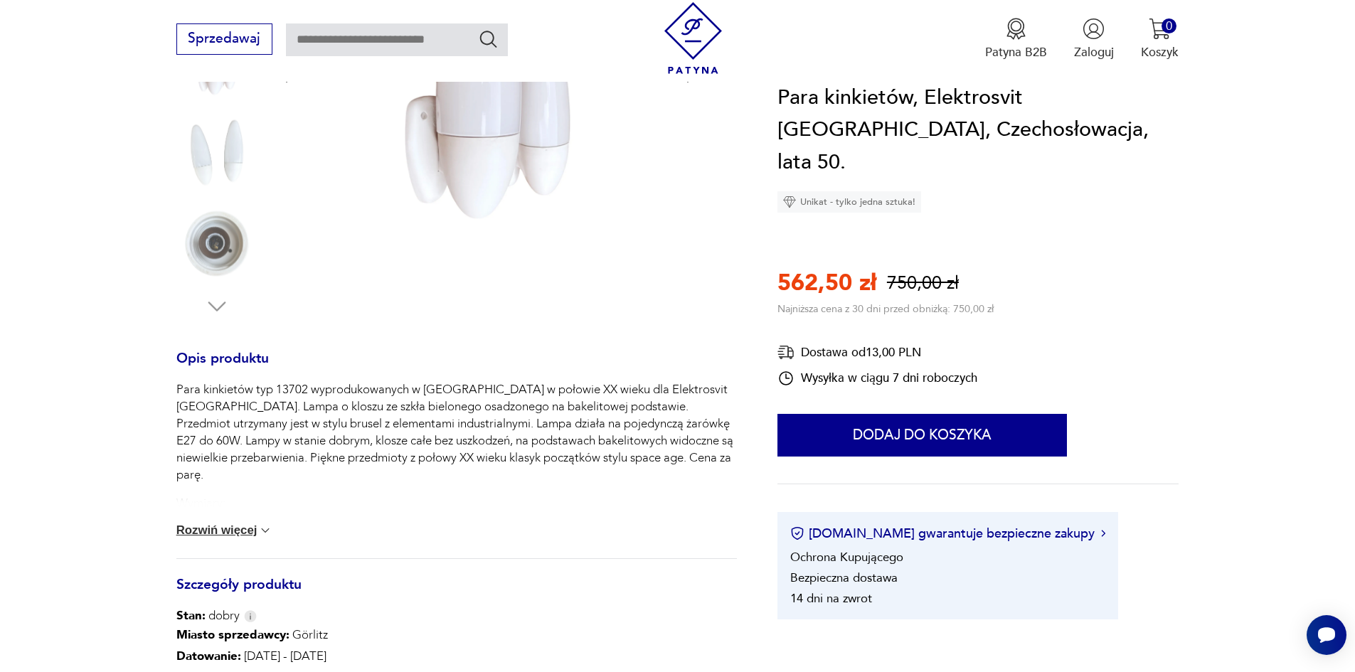
click at [234, 531] on button "Rozwiń więcej" at bounding box center [224, 530] width 97 height 14
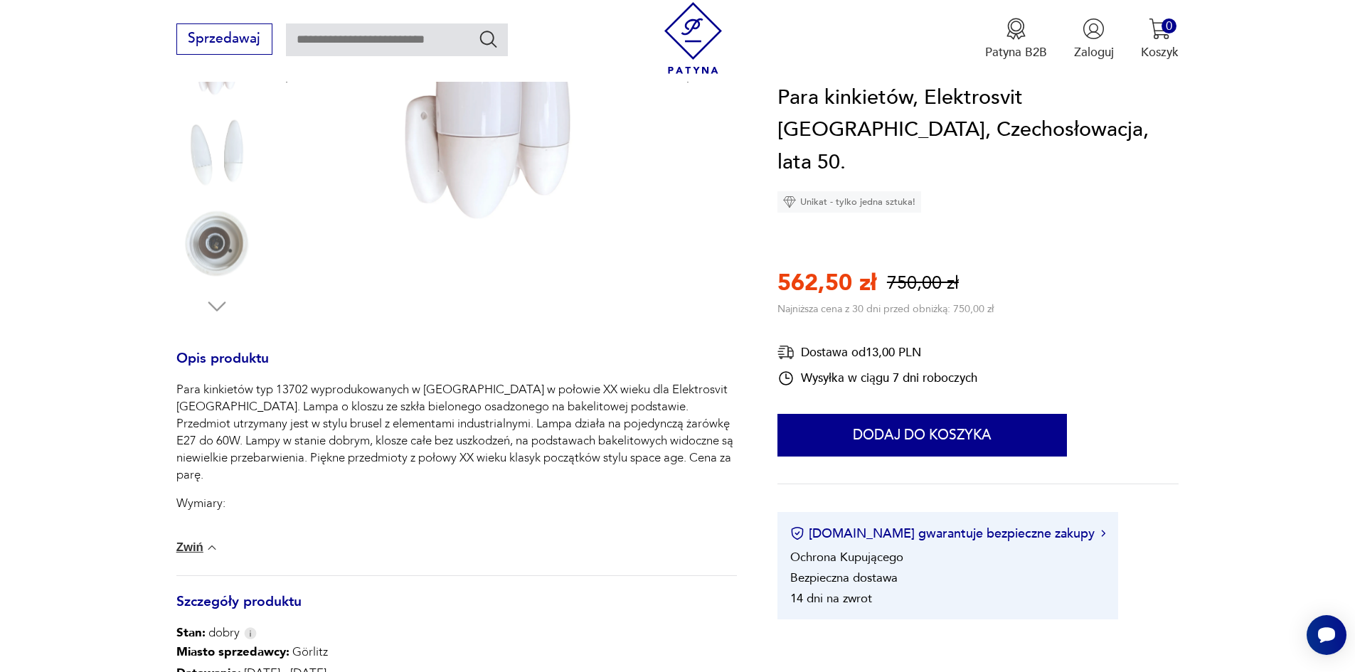
drag, startPoint x: 347, startPoint y: 527, endPoint x: 530, endPoint y: 516, distance: 183.1
click at [485, 528] on div "Para kinkietów typ 13702 wyprodukowanych w Czechosłowacji w połowie XX wieku dl…" at bounding box center [456, 478] width 560 height 194
click at [533, 523] on p "wysokość 31 cm | szerokość 9 cm | głębokość 13 cm" at bounding box center [456, 531] width 560 height 17
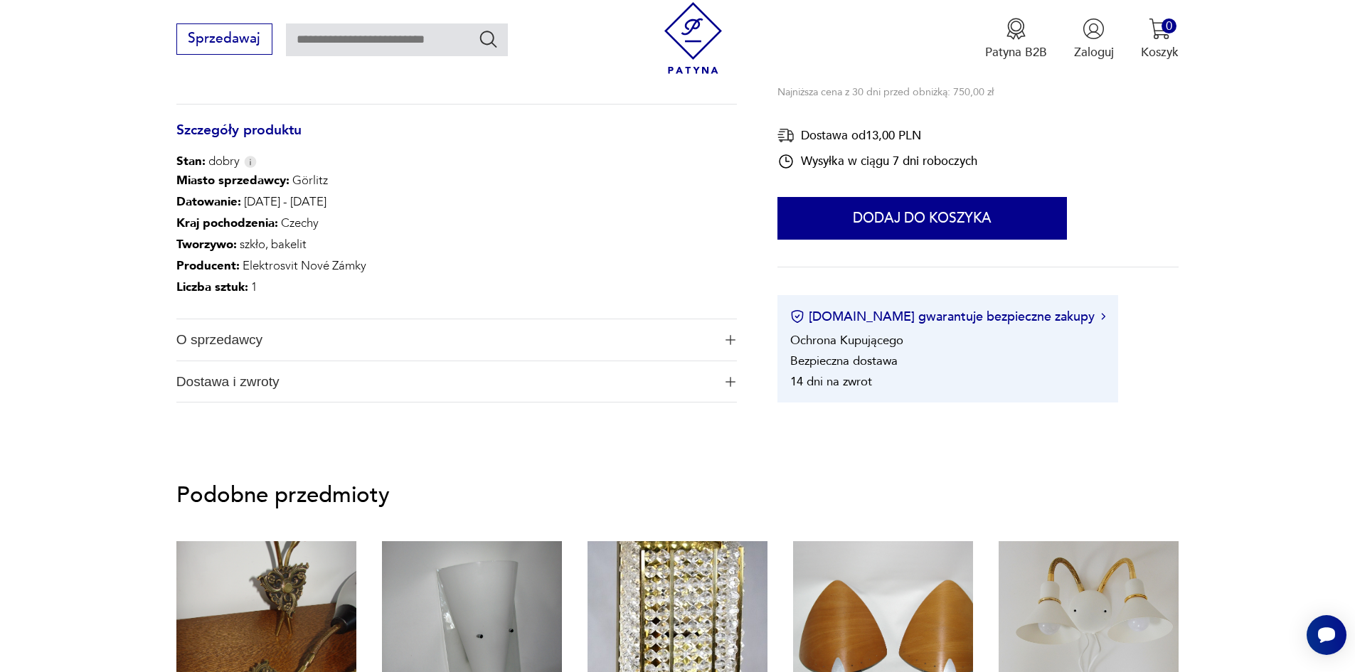
scroll to position [863, 0]
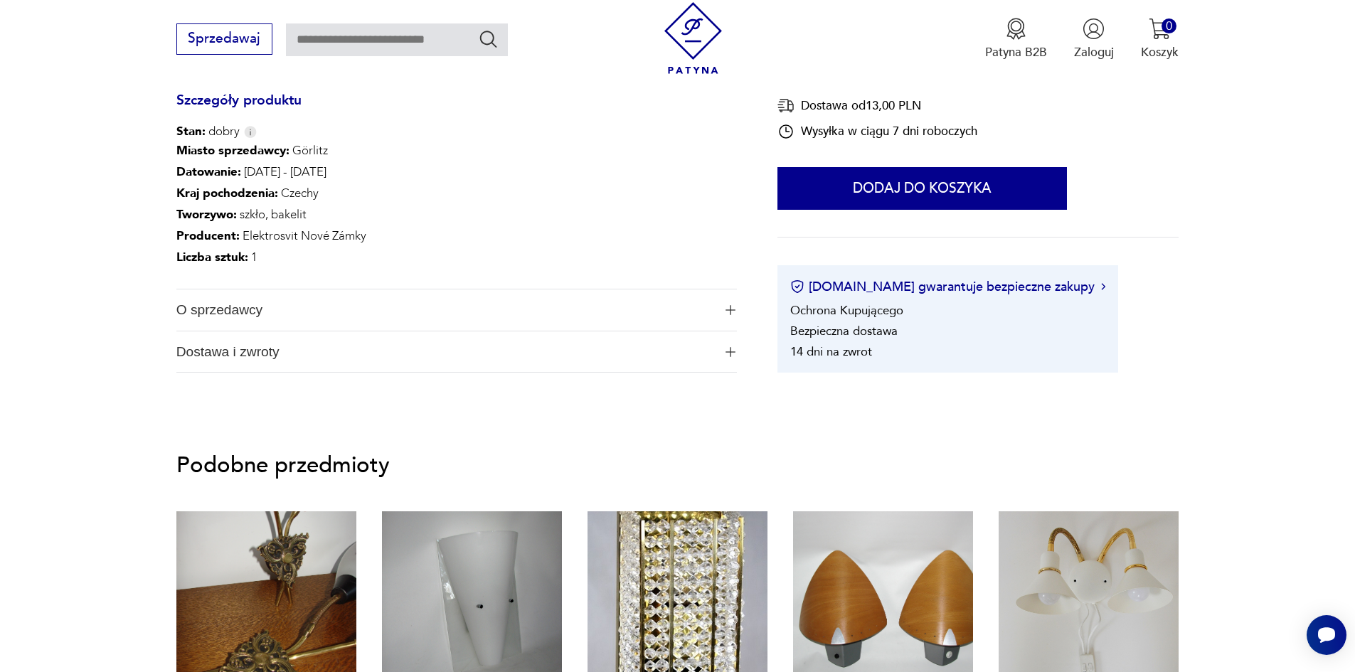
click at [538, 305] on span "O sprzedawcy" at bounding box center [444, 309] width 537 height 41
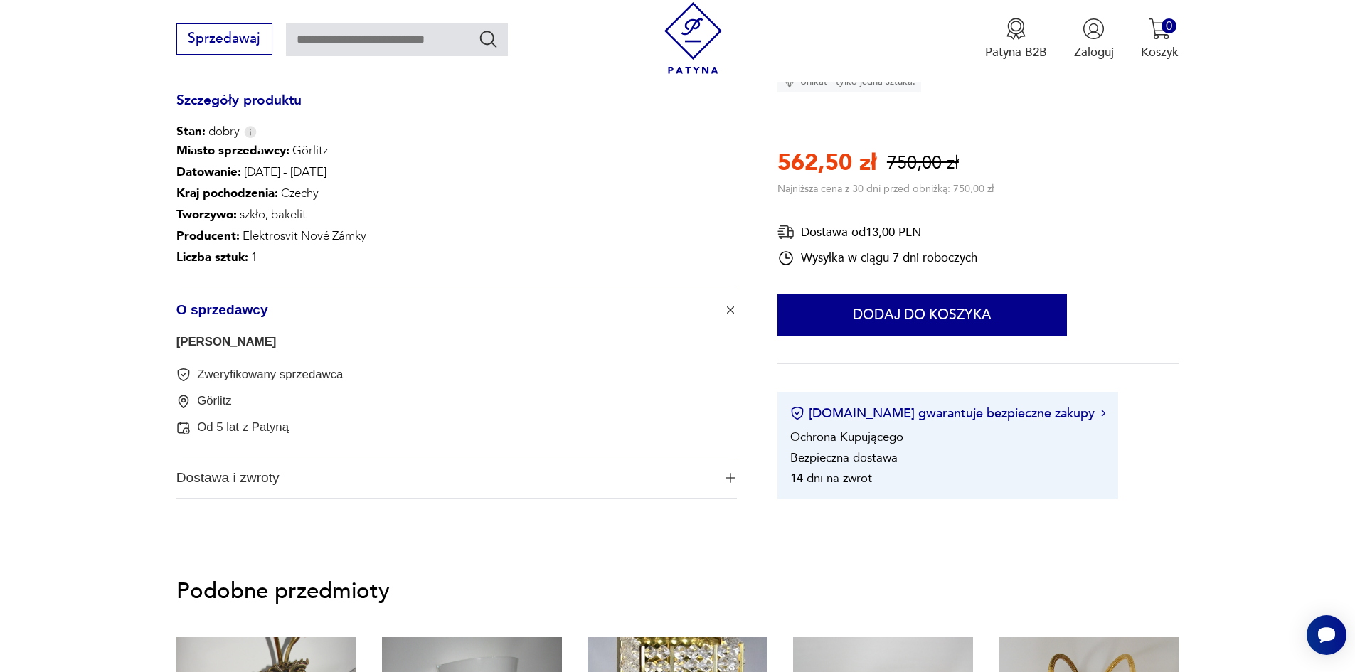
click at [538, 305] on span "O sprzedawcy" at bounding box center [444, 309] width 537 height 41
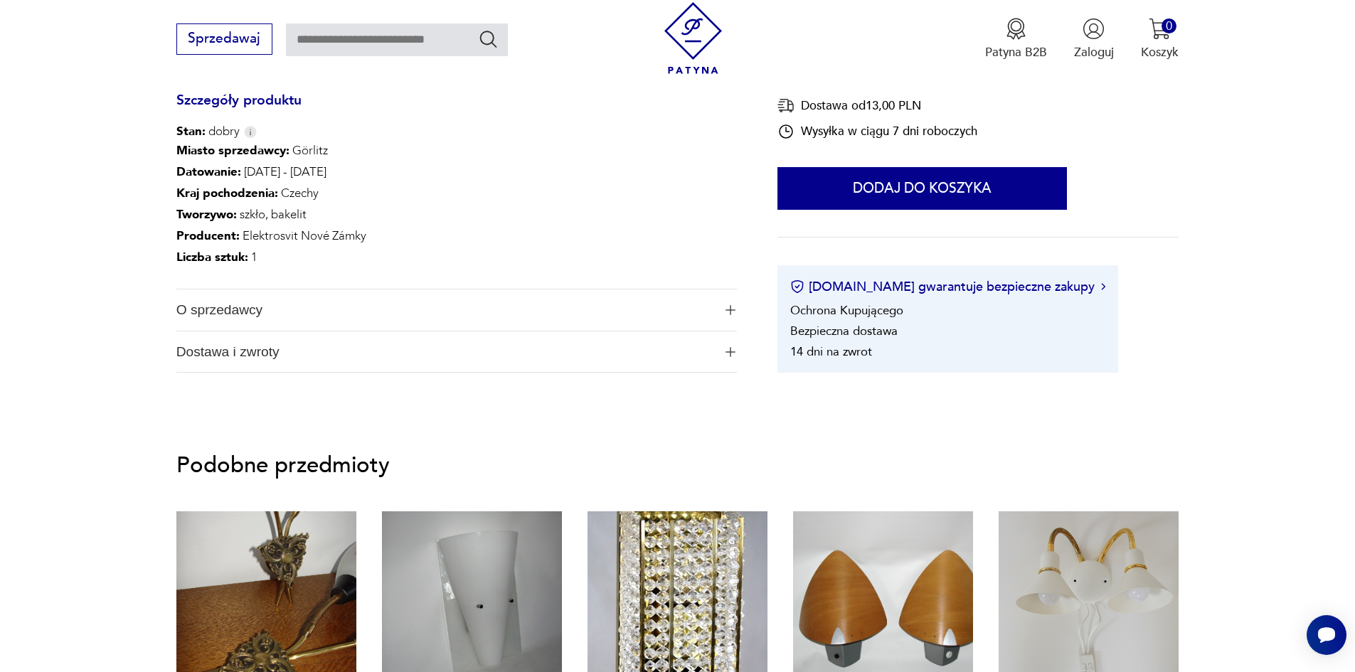
click at [531, 348] on span "Dostawa i zwroty" at bounding box center [444, 351] width 537 height 41
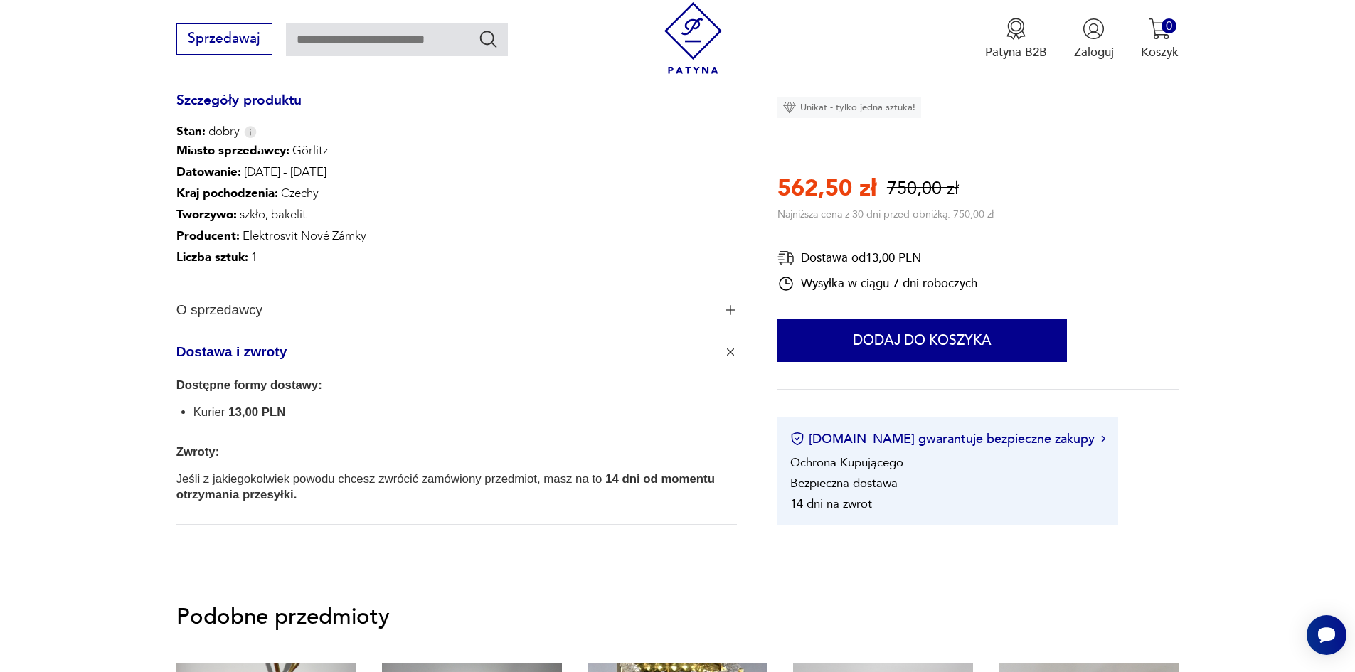
click at [531, 348] on span "Dostawa i zwroty" at bounding box center [444, 351] width 537 height 41
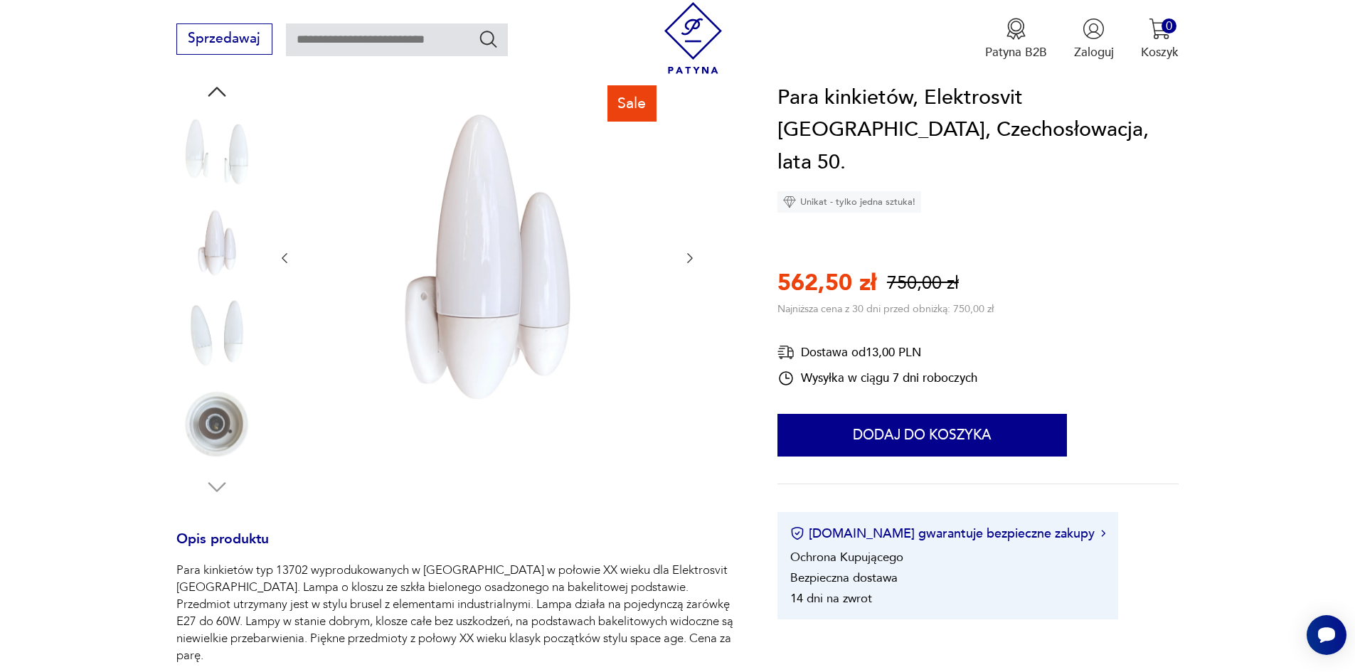
scroll to position [139, 0]
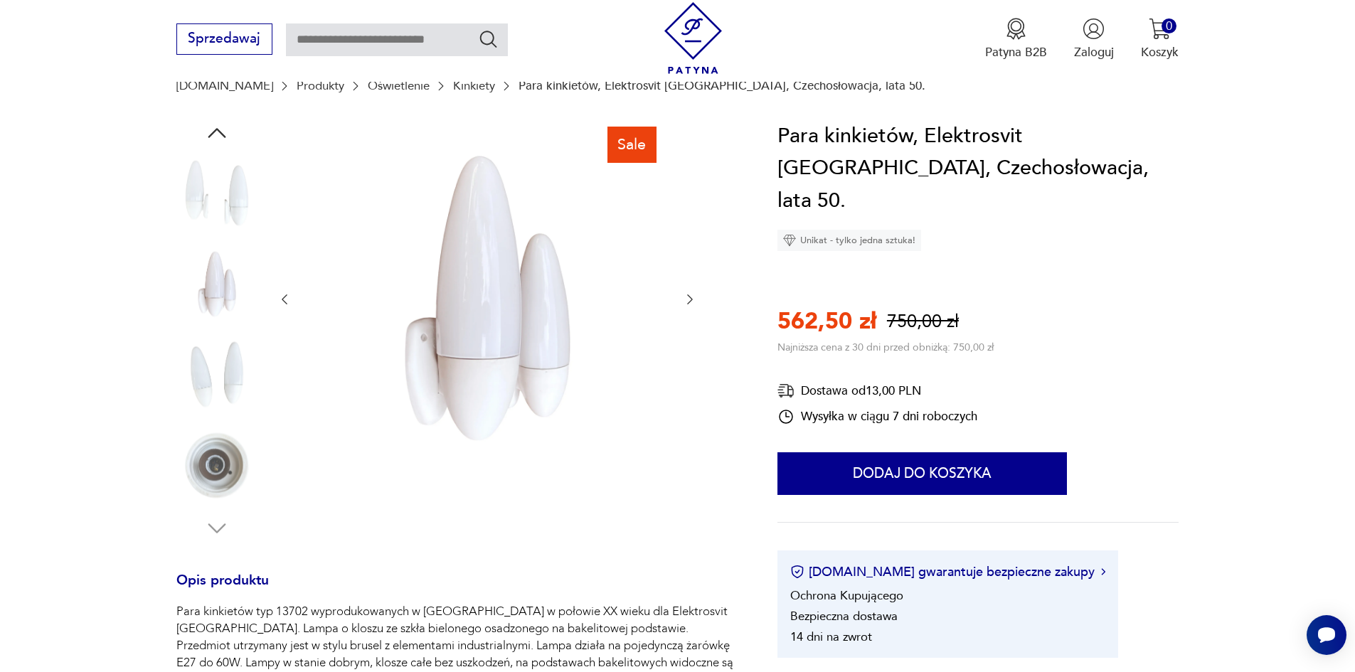
click at [235, 211] on img at bounding box center [216, 193] width 81 height 81
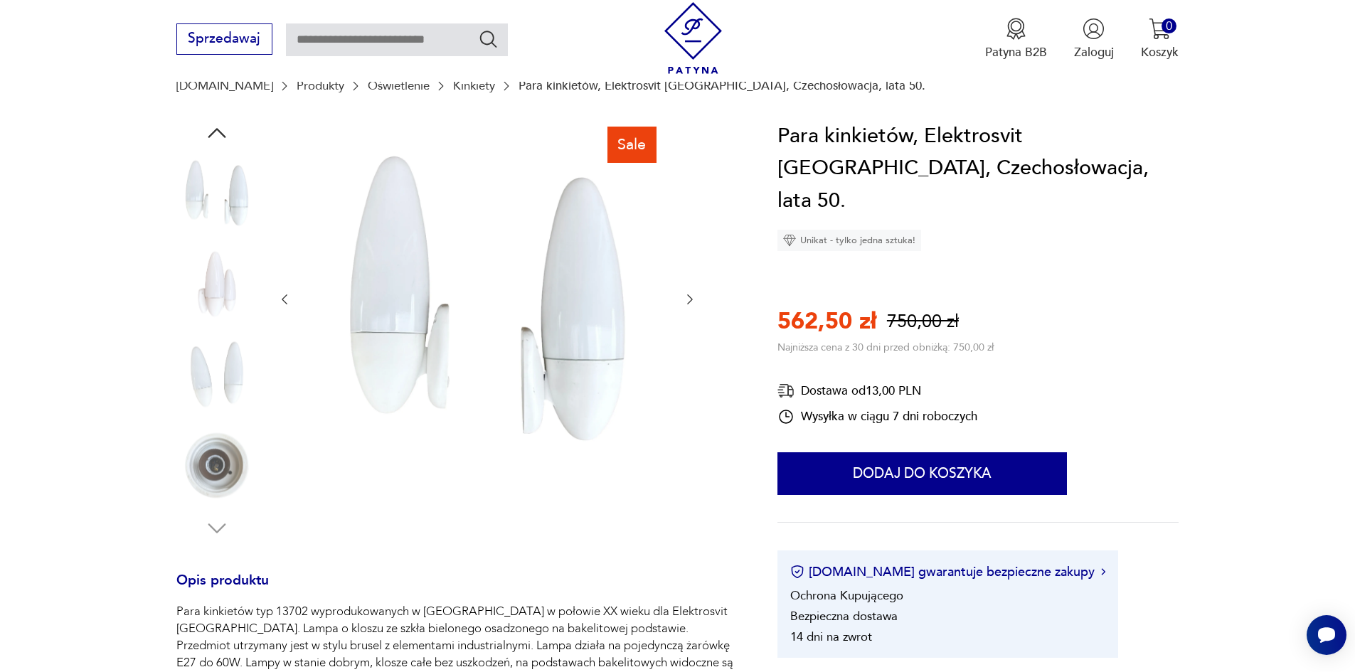
click at [235, 371] on img at bounding box center [216, 374] width 81 height 81
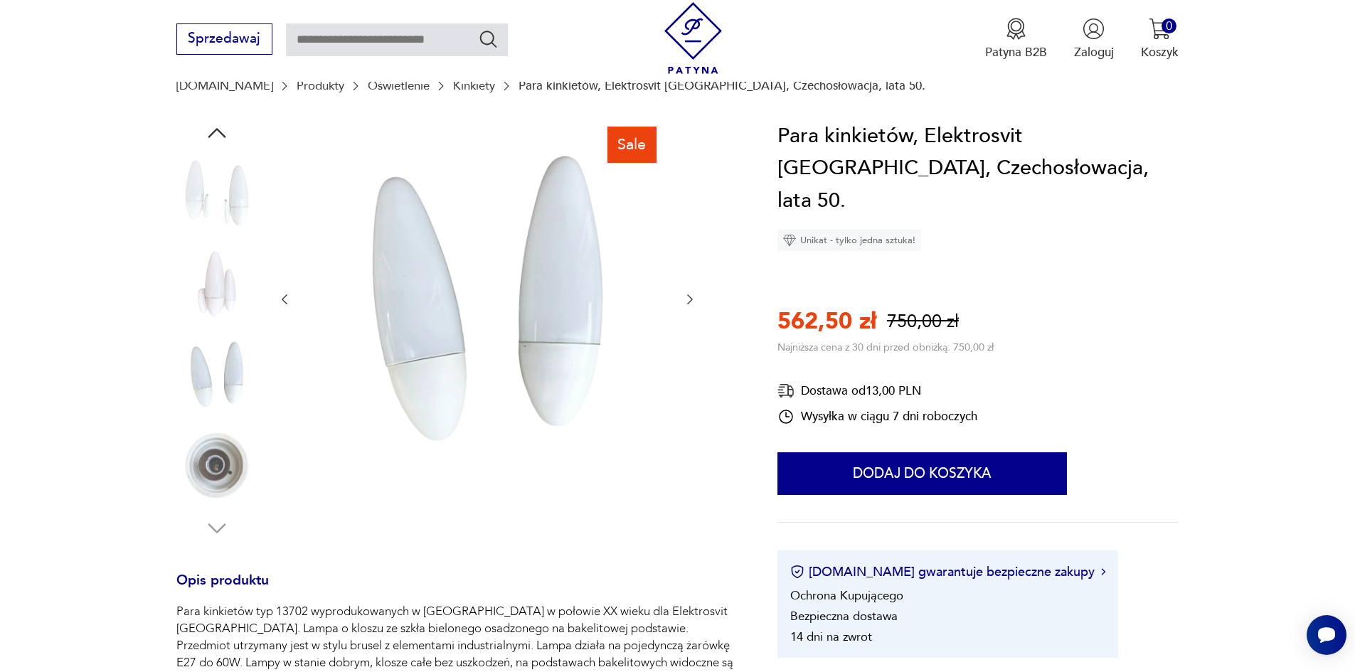
click at [241, 215] on img at bounding box center [216, 193] width 81 height 81
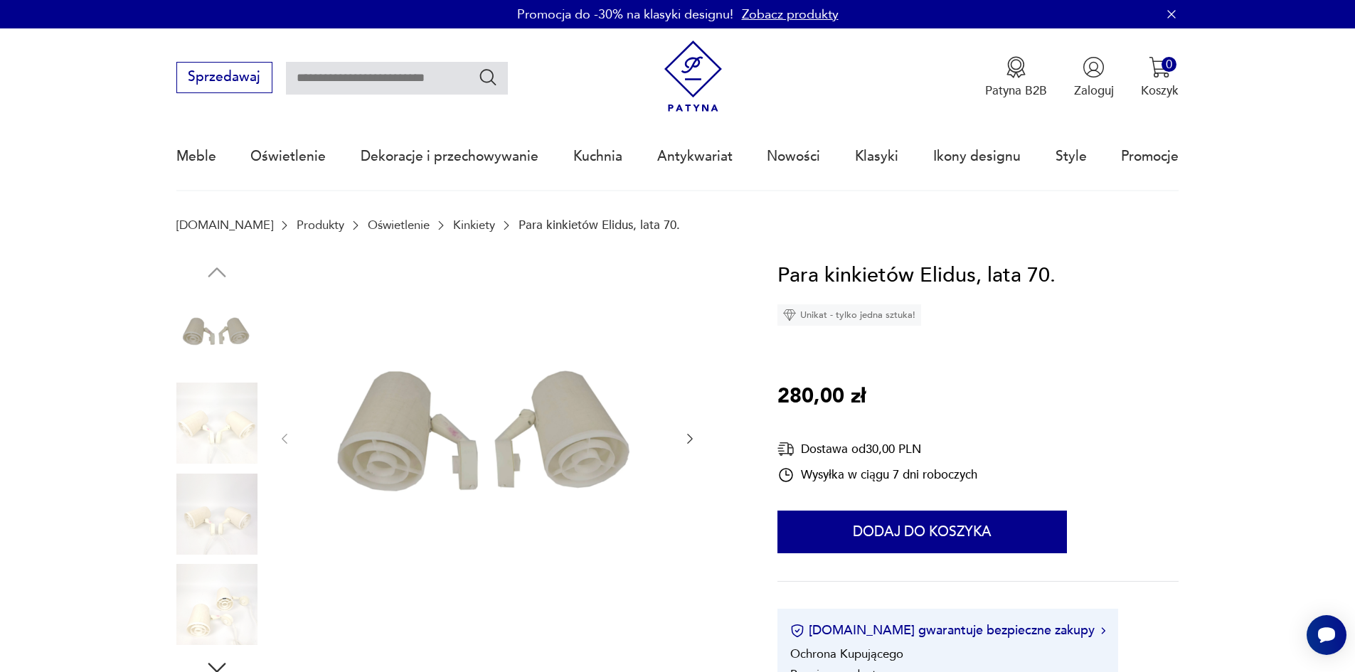
click at [215, 516] on img at bounding box center [216, 514] width 81 height 81
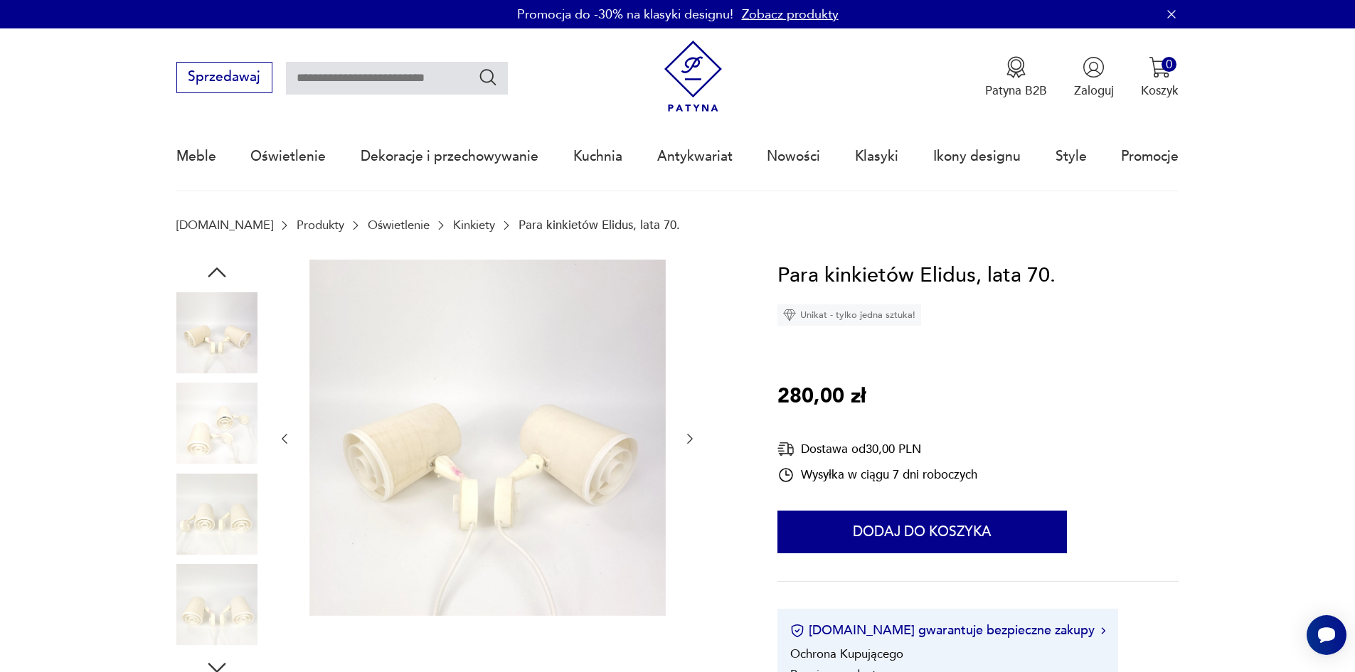
click at [240, 336] on img at bounding box center [216, 332] width 81 height 81
click at [218, 597] on img at bounding box center [216, 604] width 81 height 81
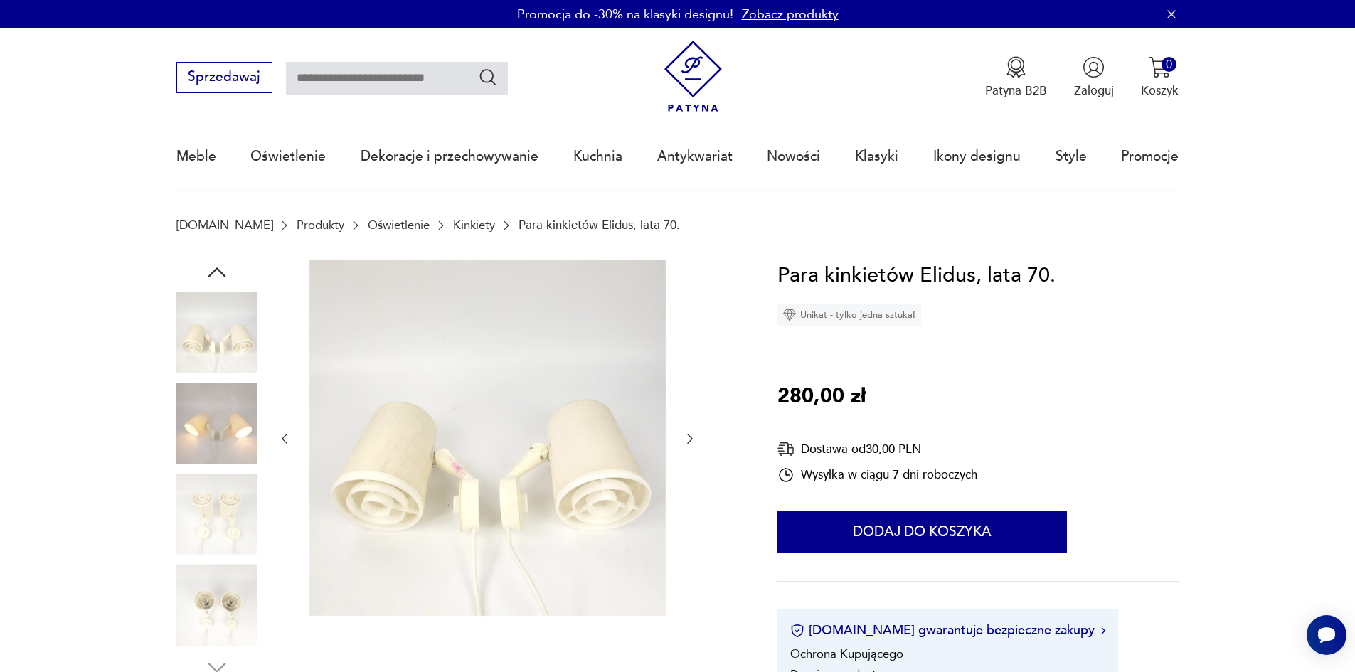
click at [683, 439] on icon "button" at bounding box center [690, 439] width 14 height 14
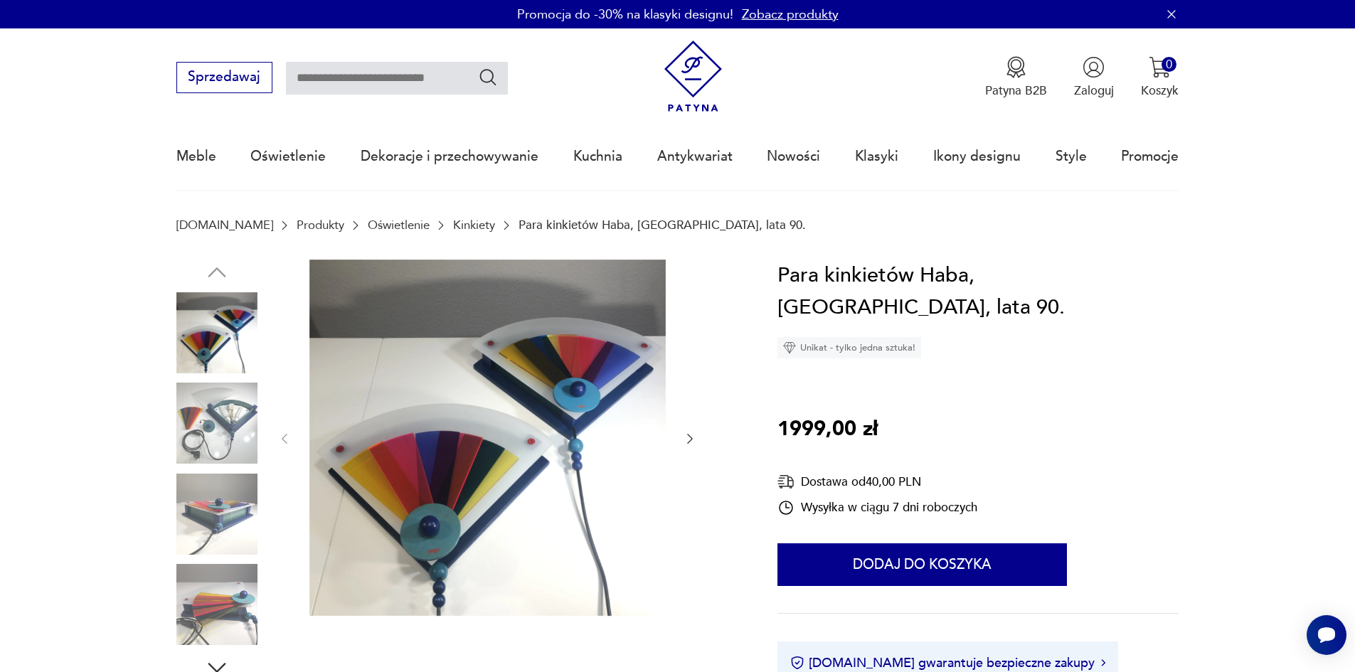
click at [691, 445] on icon "button" at bounding box center [690, 439] width 14 height 14
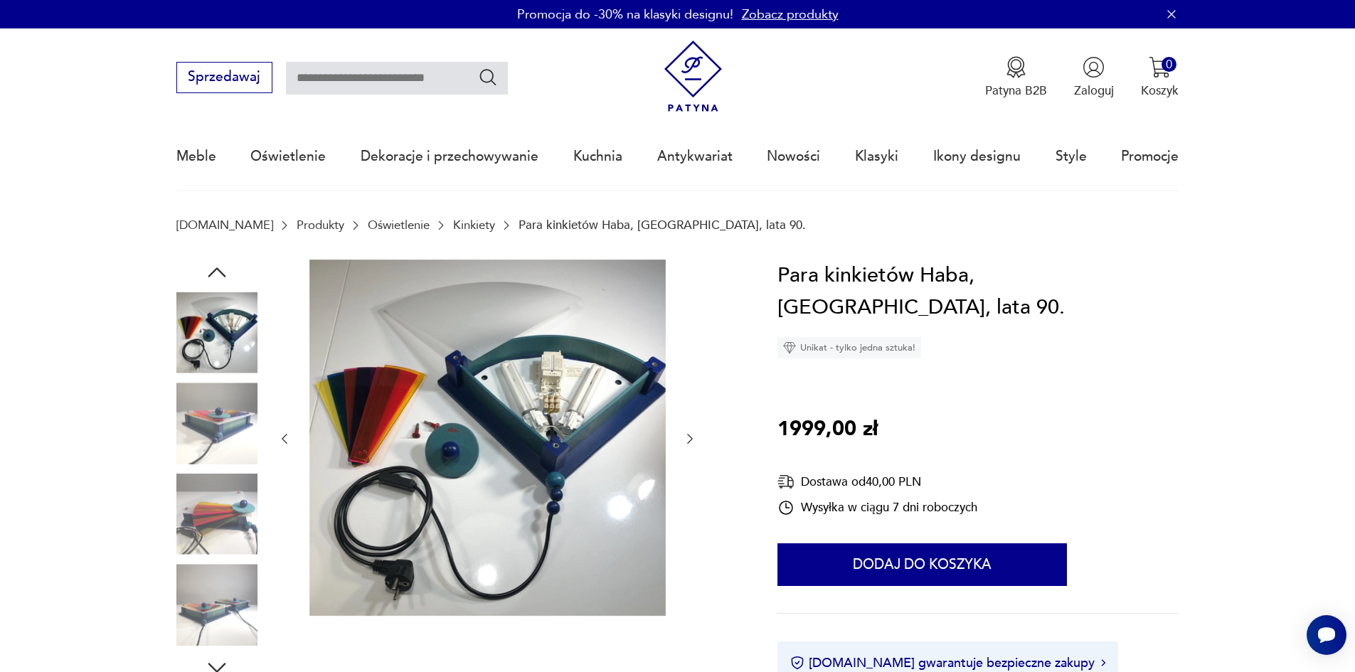
click at [689, 441] on icon "button" at bounding box center [690, 439] width 14 height 14
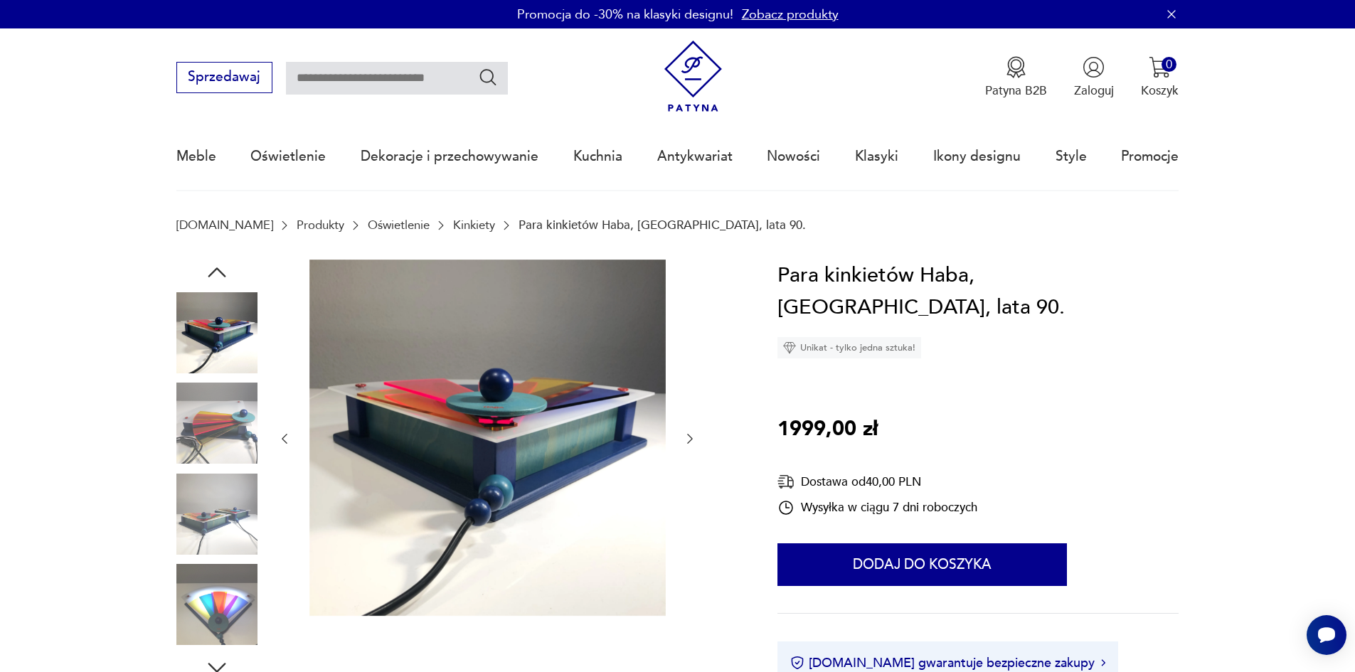
click at [689, 441] on icon "button" at bounding box center [690, 439] width 14 height 14
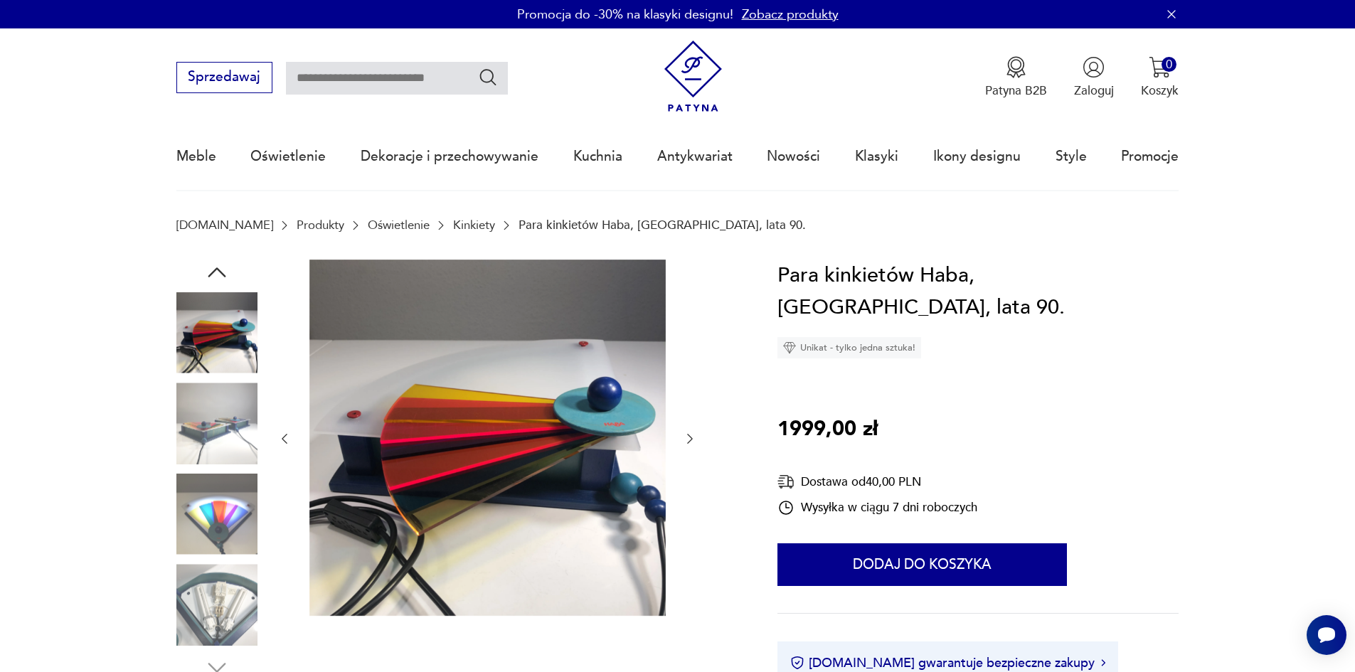
click at [689, 441] on icon "button" at bounding box center [690, 439] width 14 height 14
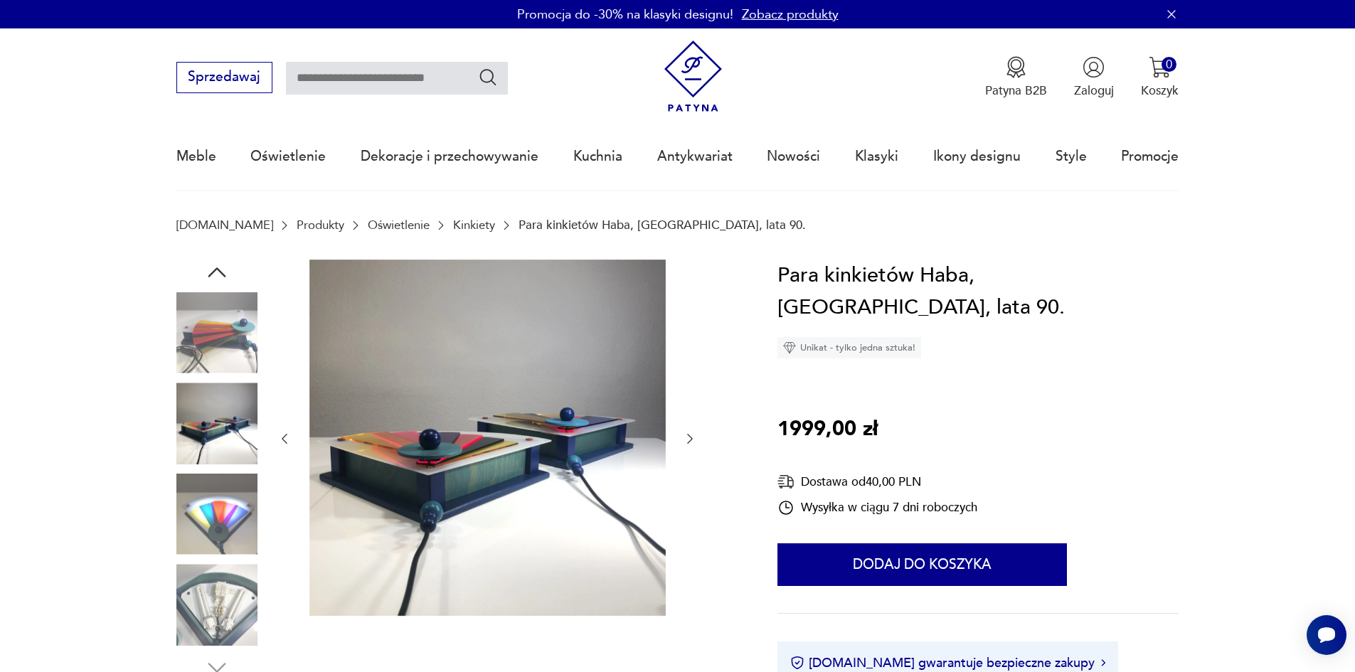
click at [689, 441] on icon "button" at bounding box center [690, 439] width 14 height 14
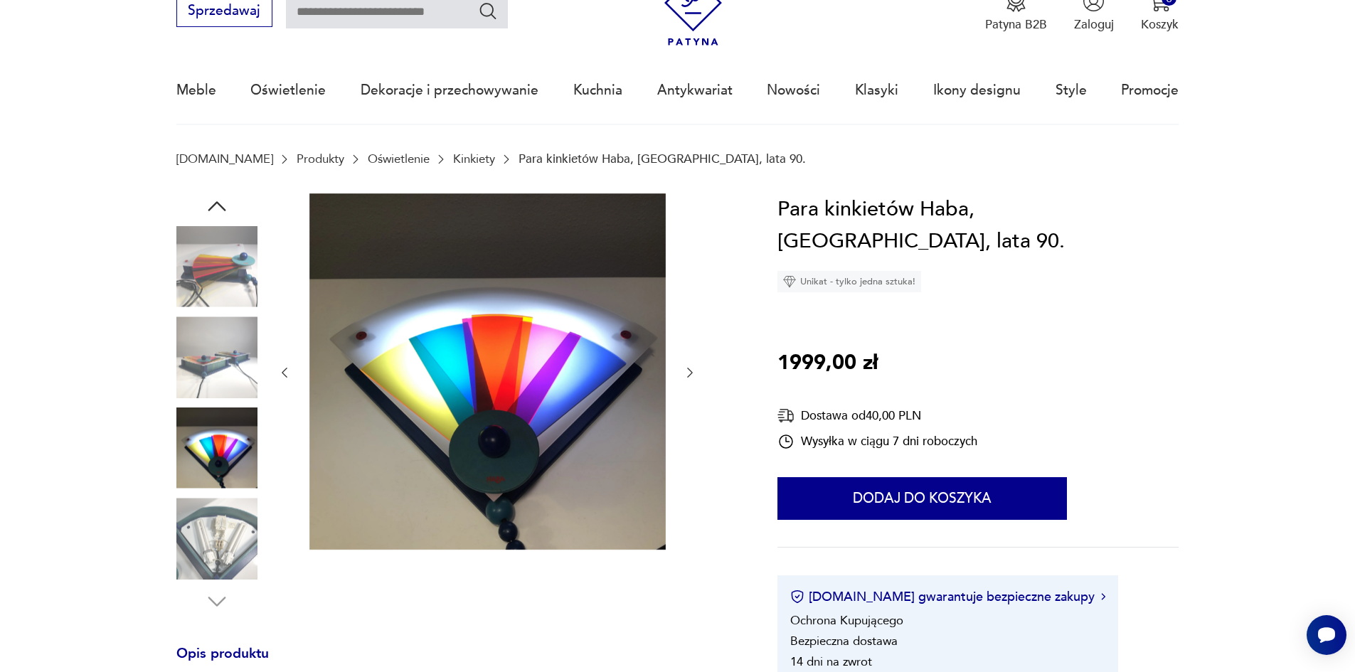
scroll to position [71, 0]
